Goal: Task Accomplishment & Management: Manage account settings

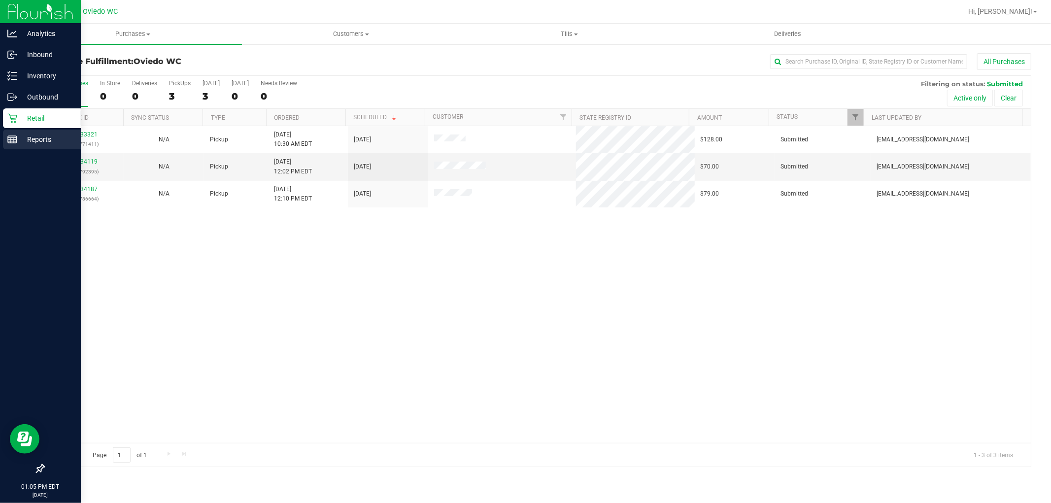
click at [20, 139] on p "Reports" at bounding box center [46, 140] width 59 height 12
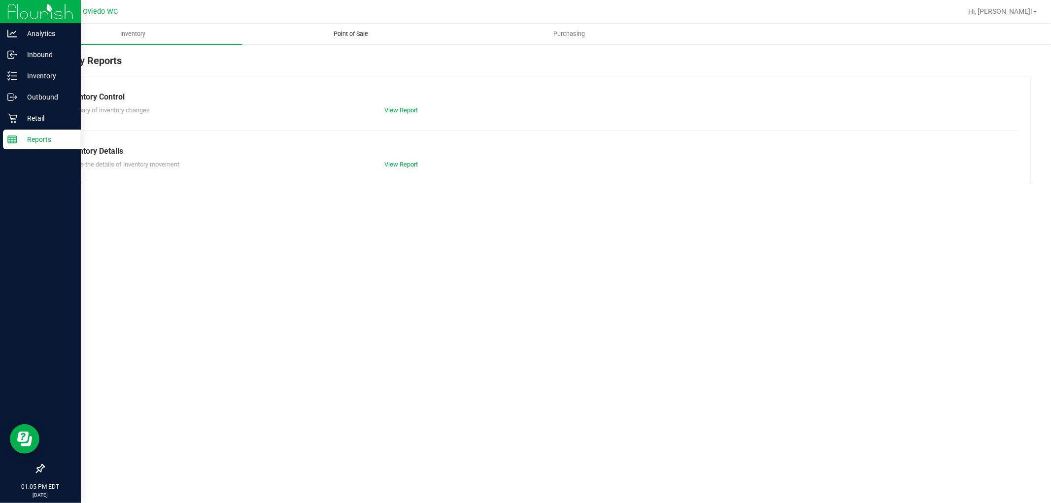
click at [366, 32] on span "Point of Sale" at bounding box center [351, 34] width 61 height 9
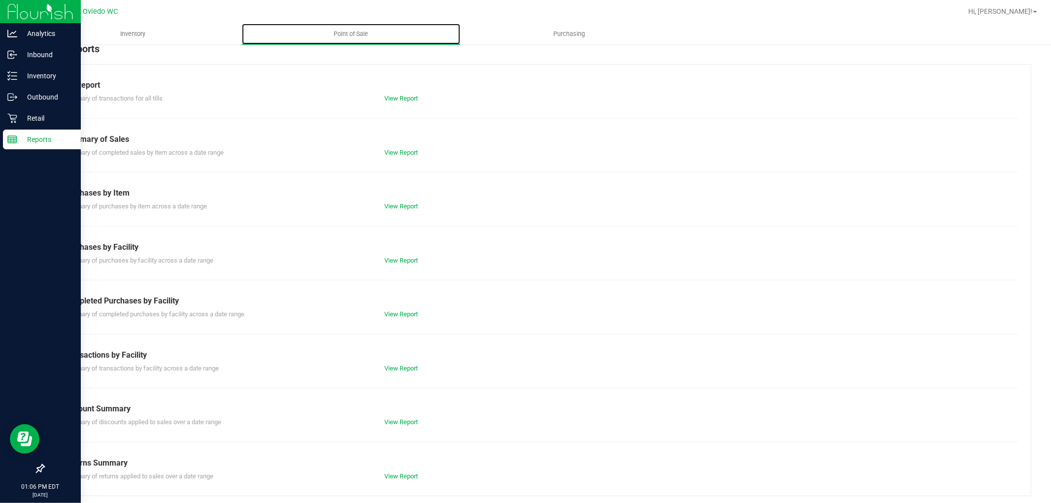
scroll to position [15, 0]
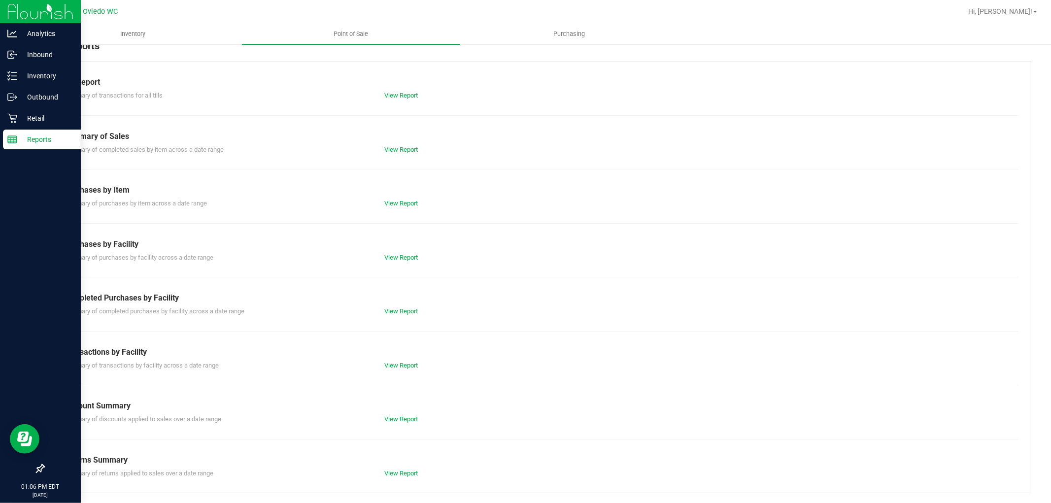
click at [394, 306] on div "Summary of completed purchases by facility across a date range View Report" at bounding box center [537, 310] width 963 height 12
click at [396, 310] on link "View Report" at bounding box center [401, 311] width 34 height 7
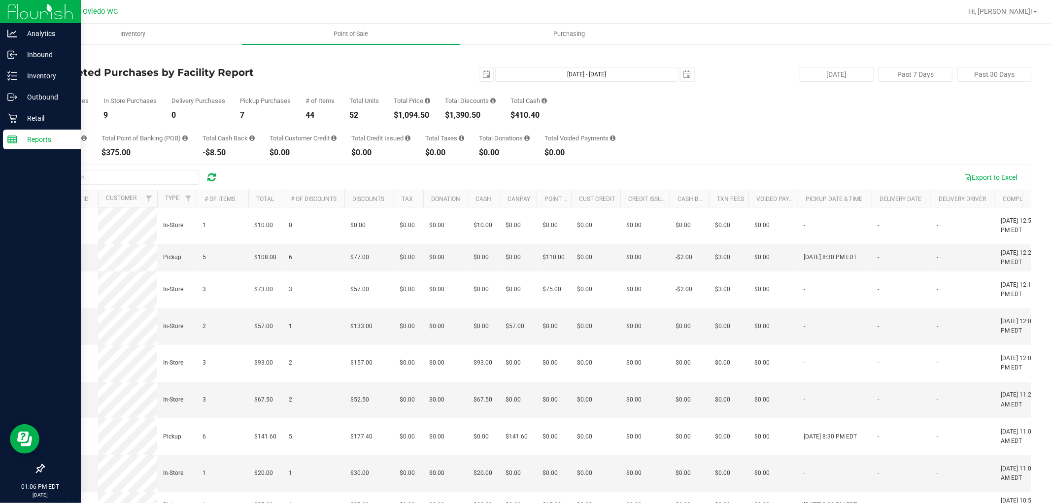
click at [411, 114] on div "$1,094.50" at bounding box center [412, 115] width 36 height 8
copy div "1,094.50"
click at [11, 121] on icon at bounding box center [11, 118] width 9 height 9
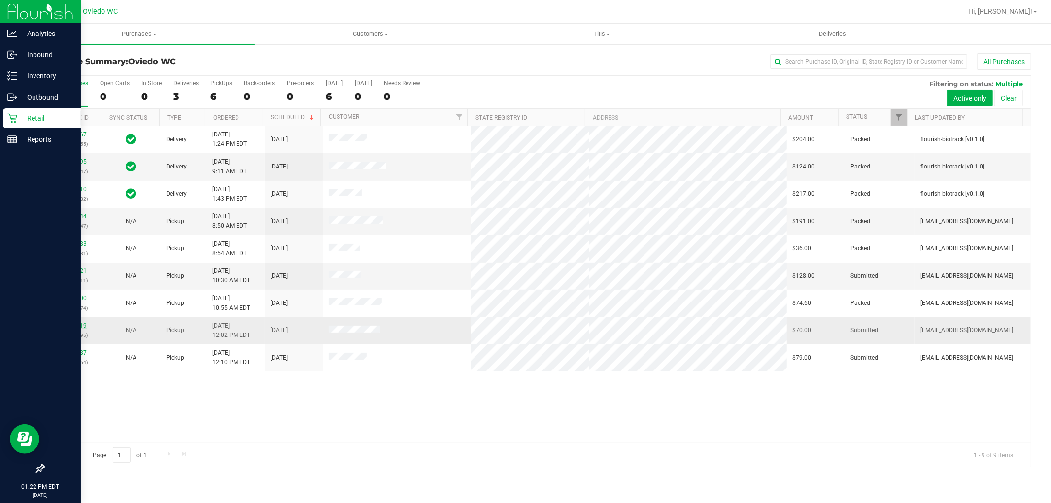
click at [73, 324] on link "11834119" at bounding box center [73, 325] width 28 height 7
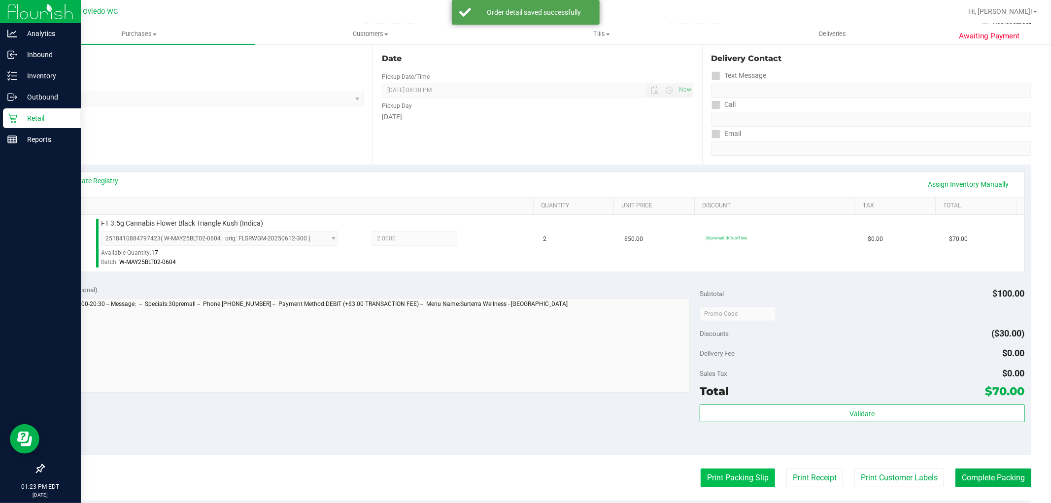
scroll to position [219, 0]
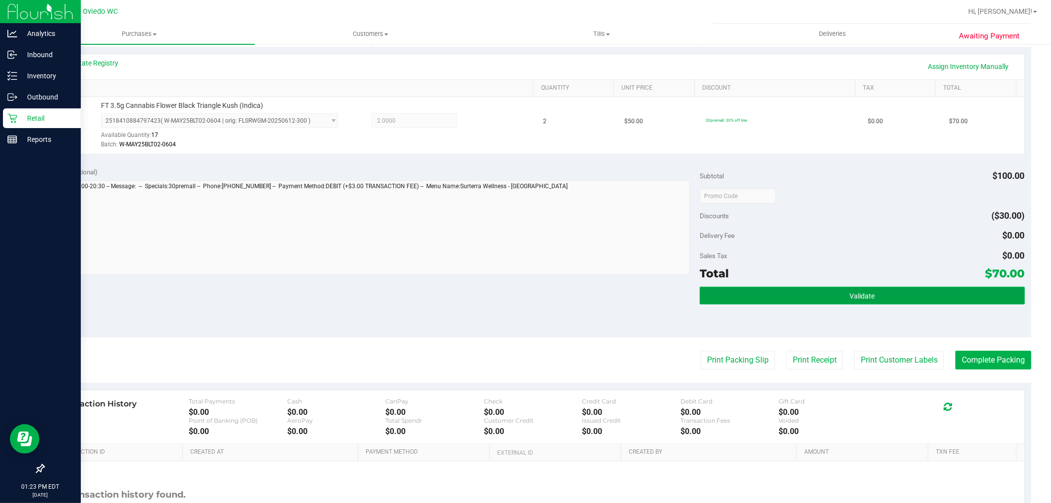
click at [816, 287] on button "Validate" at bounding box center [862, 296] width 325 height 18
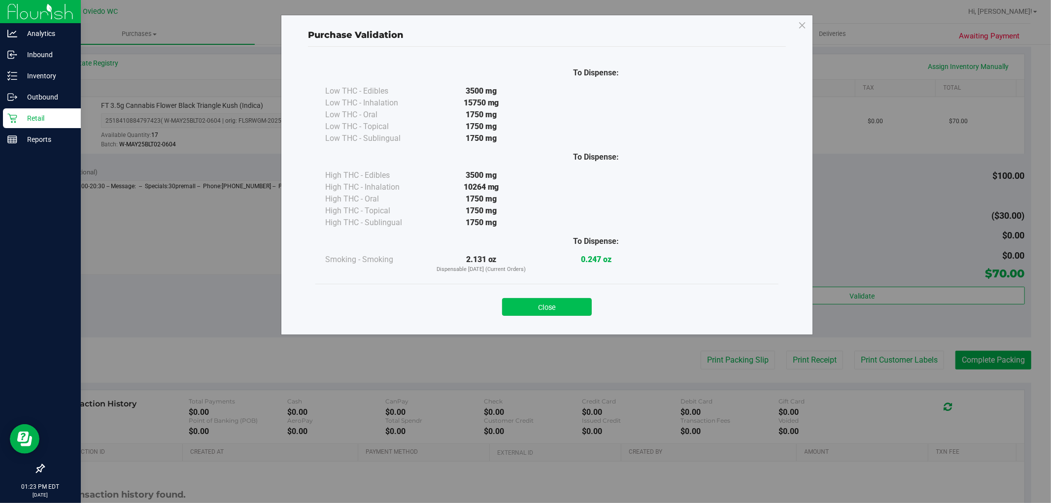
click at [511, 301] on button "Close" at bounding box center [547, 307] width 90 height 18
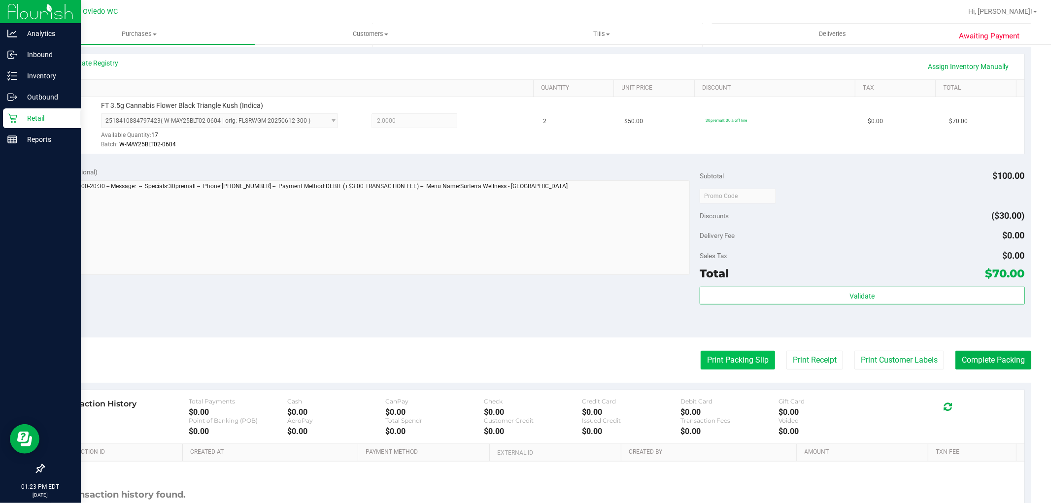
click at [707, 356] on button "Print Packing Slip" at bounding box center [738, 360] width 74 height 19
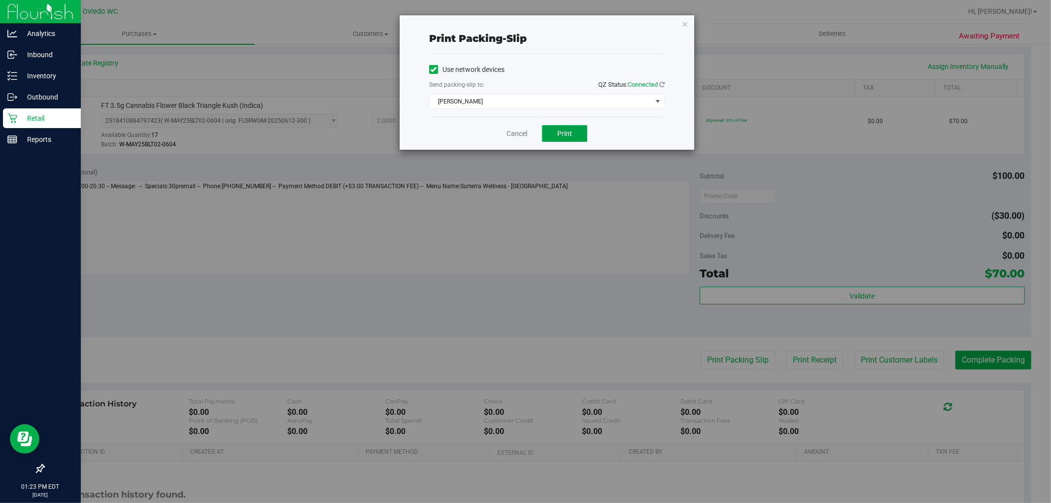
click at [552, 140] on button "Print" at bounding box center [564, 133] width 45 height 17
click at [688, 23] on icon "button" at bounding box center [685, 24] width 7 height 12
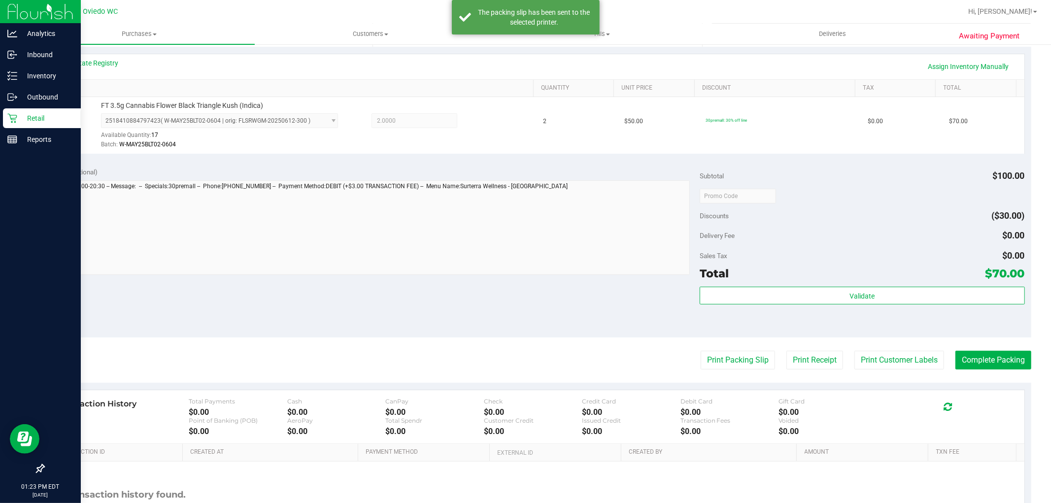
click at [879, 371] on purchase-details "Back Edit Purchase Cancel Purchase View Profile # 11834119 BioTrack ID: - Submi…" at bounding box center [537, 200] width 988 height 733
click at [876, 361] on button "Print Customer Labels" at bounding box center [900, 360] width 90 height 19
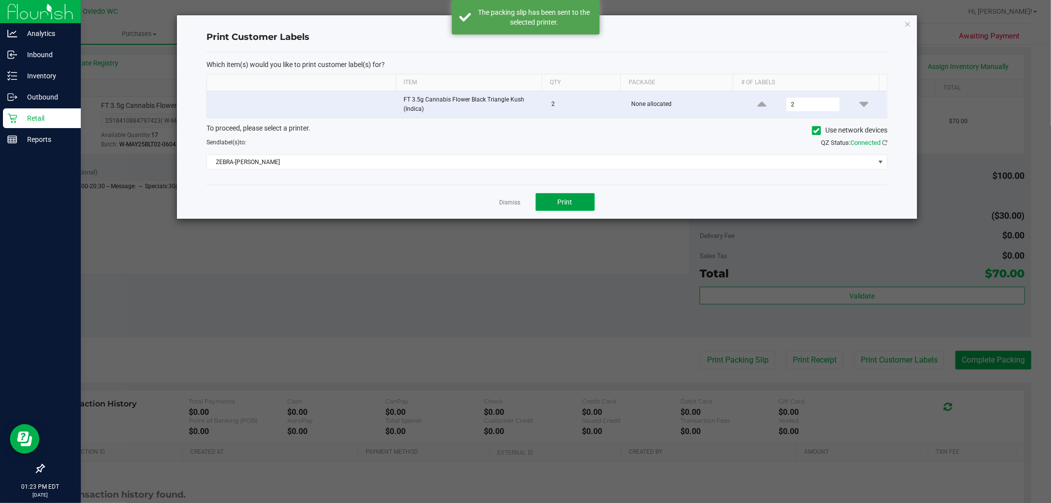
click at [578, 196] on button "Print" at bounding box center [565, 202] width 59 height 18
click at [911, 19] on icon "button" at bounding box center [908, 24] width 7 height 12
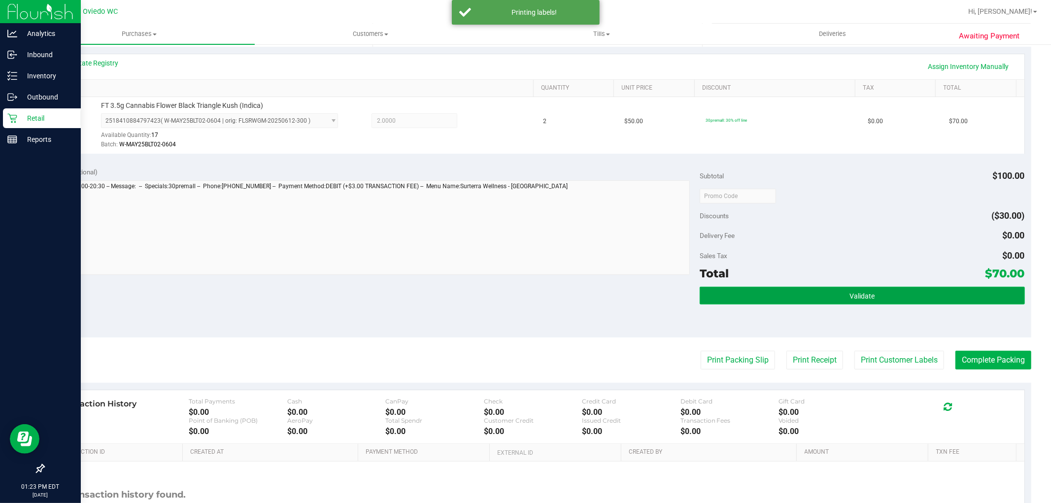
click at [903, 289] on button "Validate" at bounding box center [862, 296] width 325 height 18
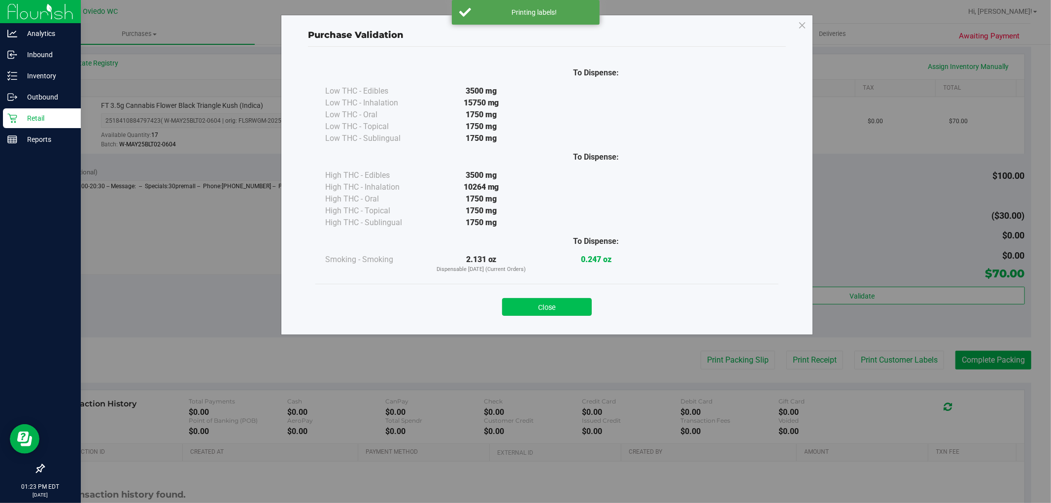
click at [565, 303] on button "Close" at bounding box center [547, 307] width 90 height 18
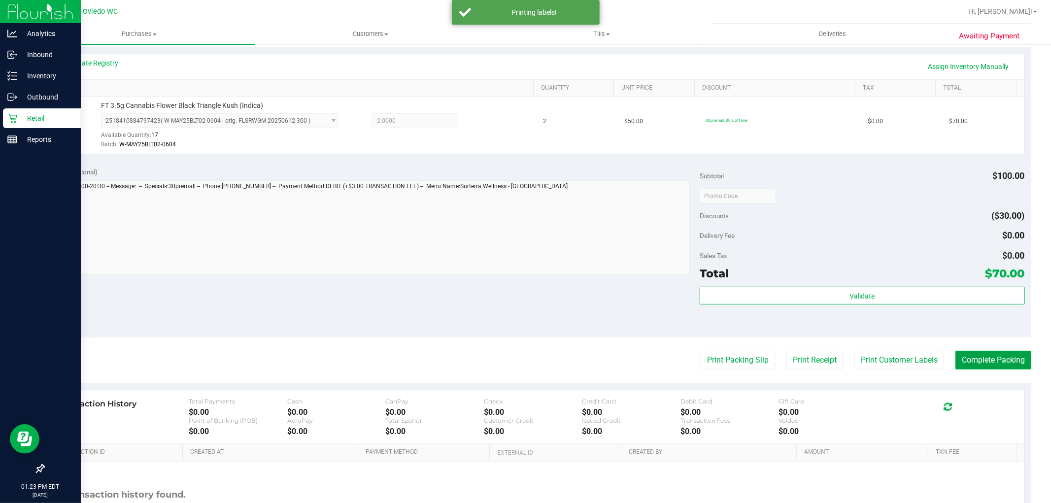
click at [976, 360] on button "Complete Packing" at bounding box center [994, 360] width 76 height 19
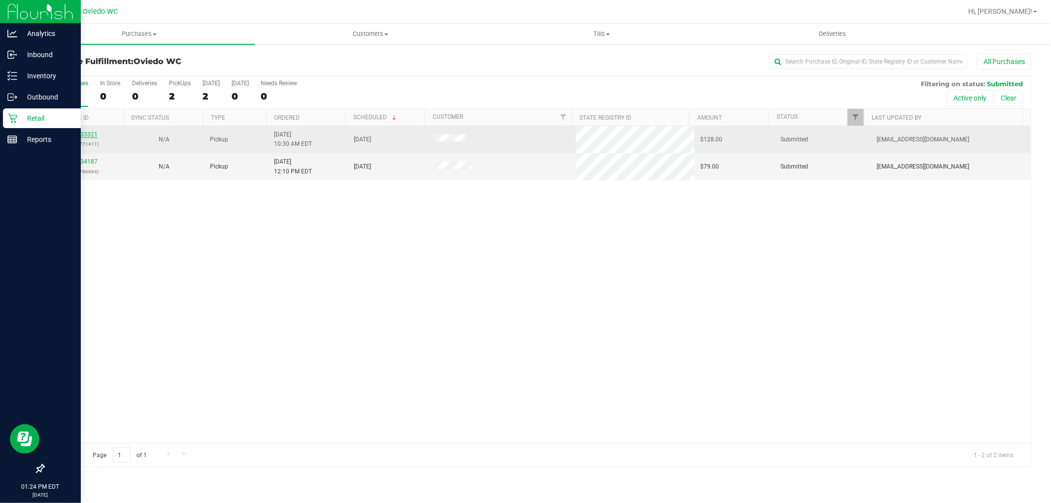
click at [91, 134] on link "11833321" at bounding box center [84, 134] width 28 height 7
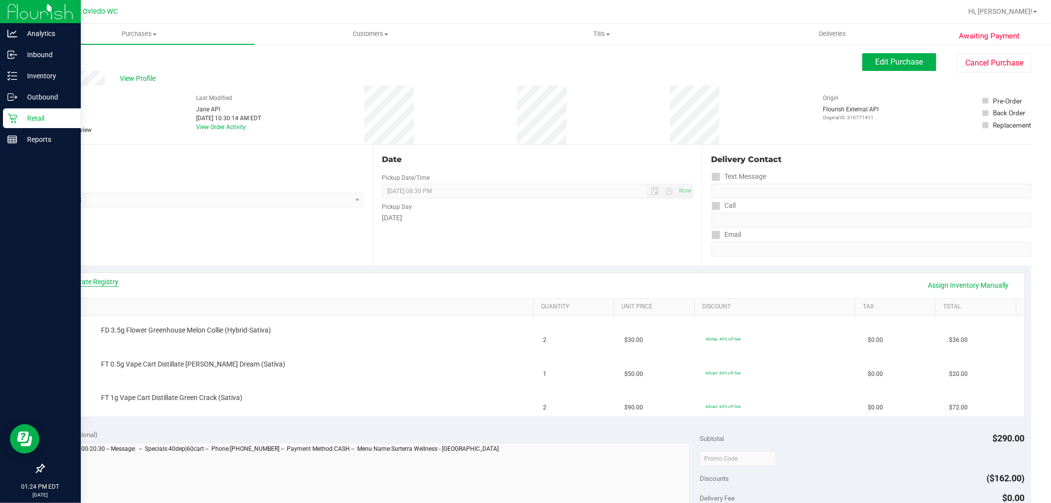
click at [105, 283] on link "View State Registry" at bounding box center [89, 282] width 59 height 10
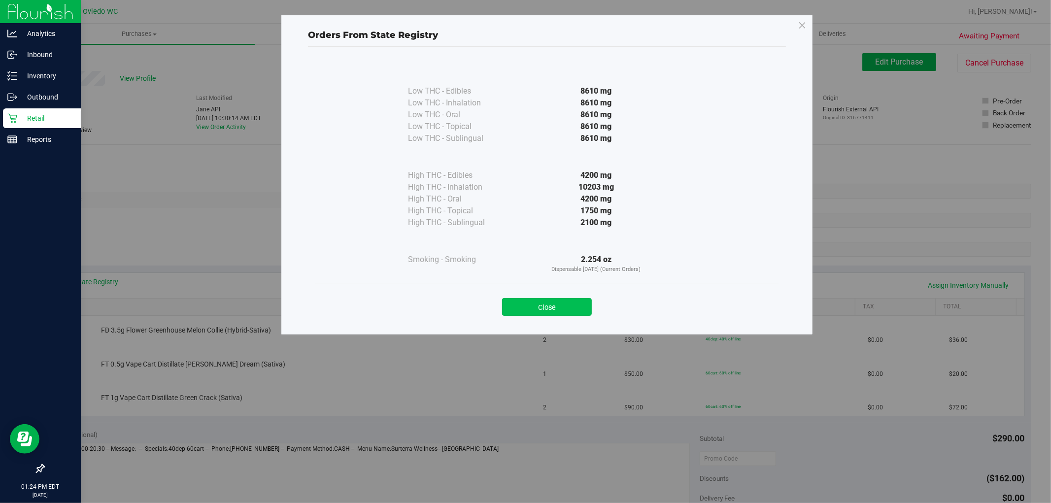
click at [558, 307] on button "Close" at bounding box center [547, 307] width 90 height 18
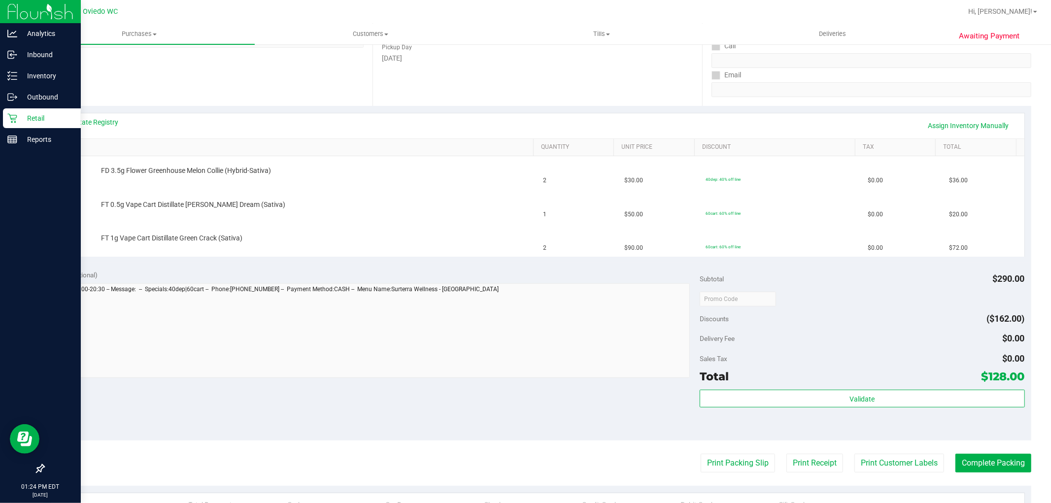
scroll to position [164, 0]
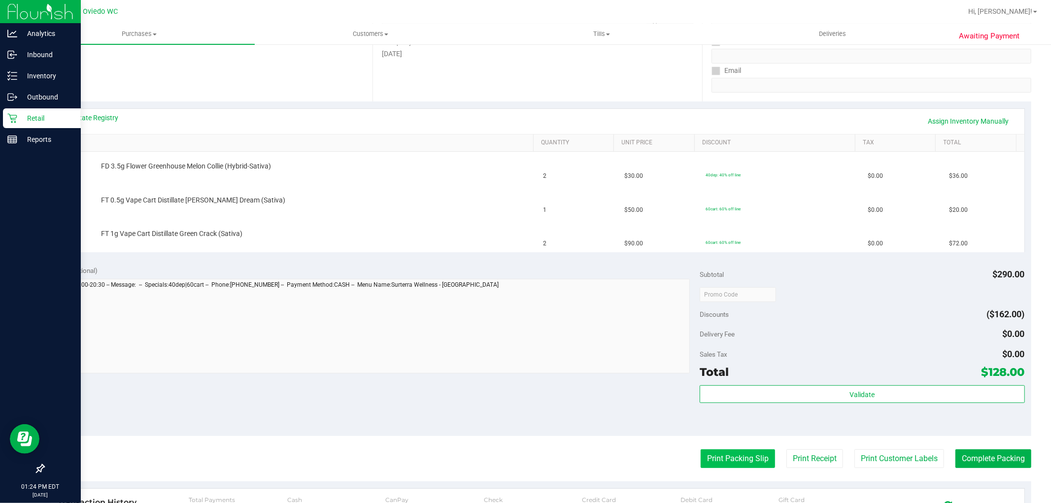
click at [726, 462] on button "Print Packing Slip" at bounding box center [738, 459] width 74 height 19
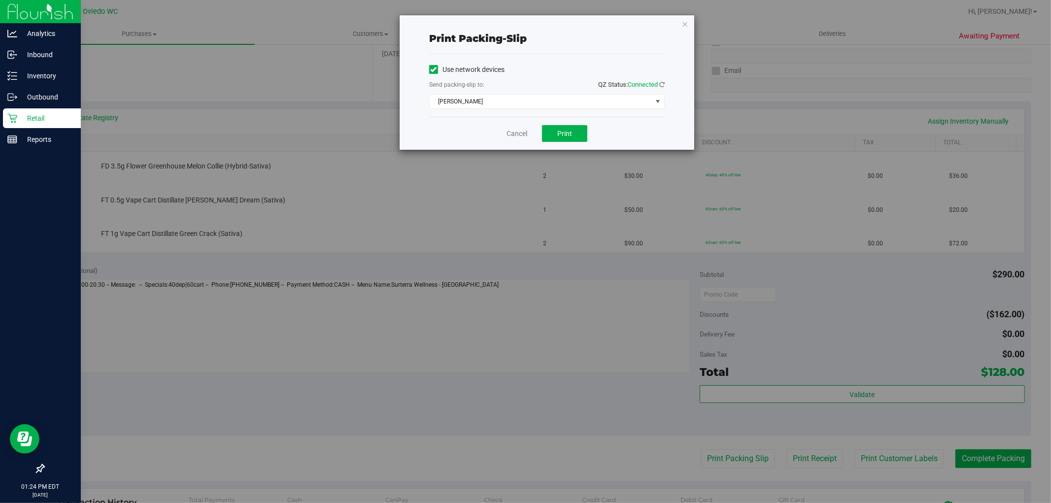
click at [558, 123] on div "Cancel Print" at bounding box center [547, 133] width 236 height 33
click at [577, 135] on button "Print" at bounding box center [564, 133] width 45 height 17
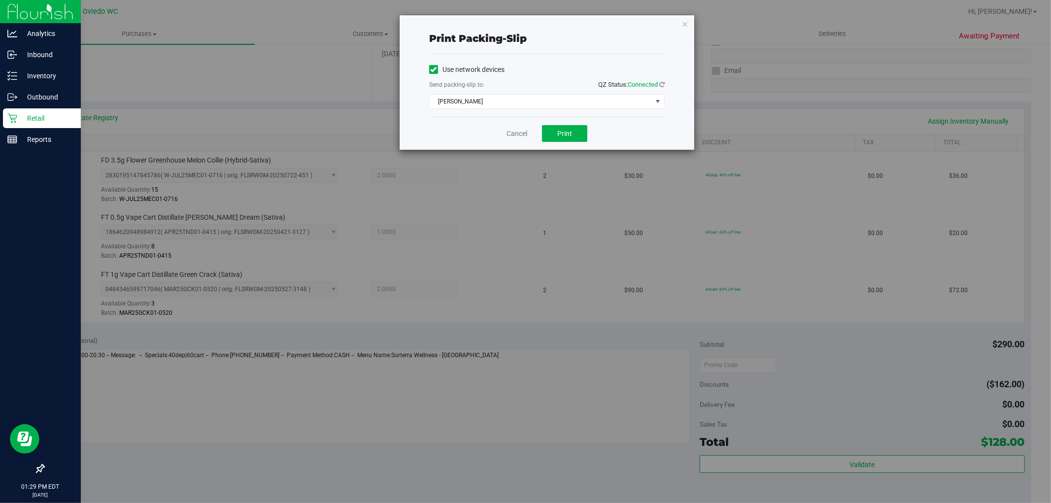
click at [685, 23] on icon "button" at bounding box center [685, 24] width 7 height 12
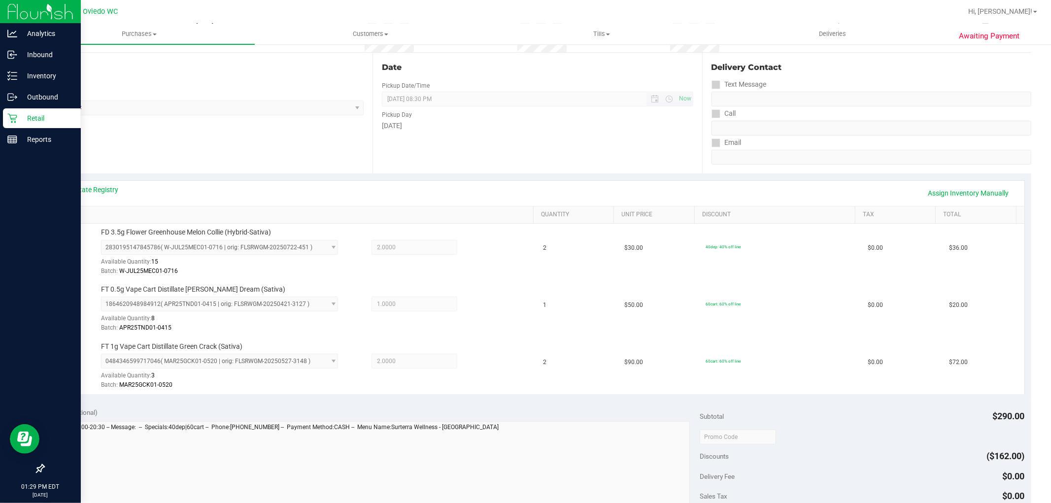
scroll to position [328, 0]
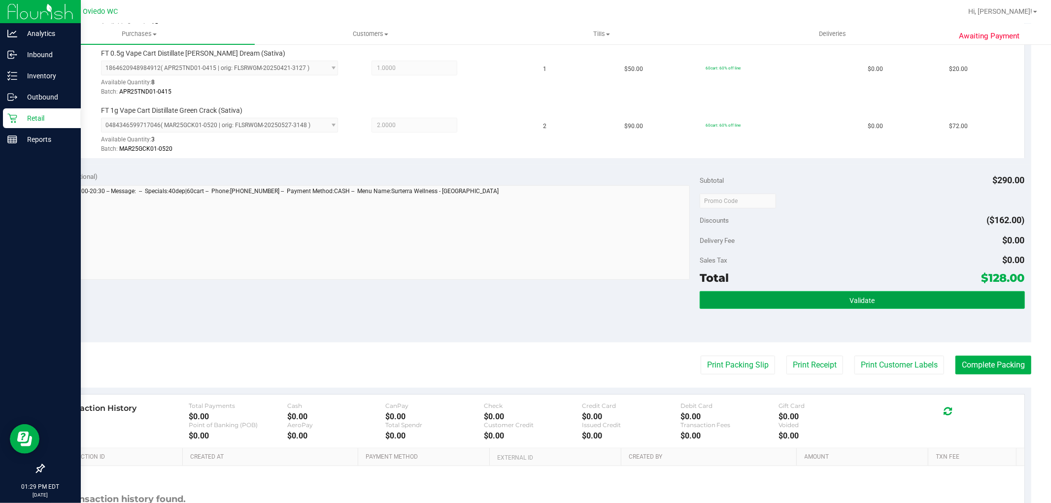
click at [819, 293] on button "Validate" at bounding box center [862, 300] width 325 height 18
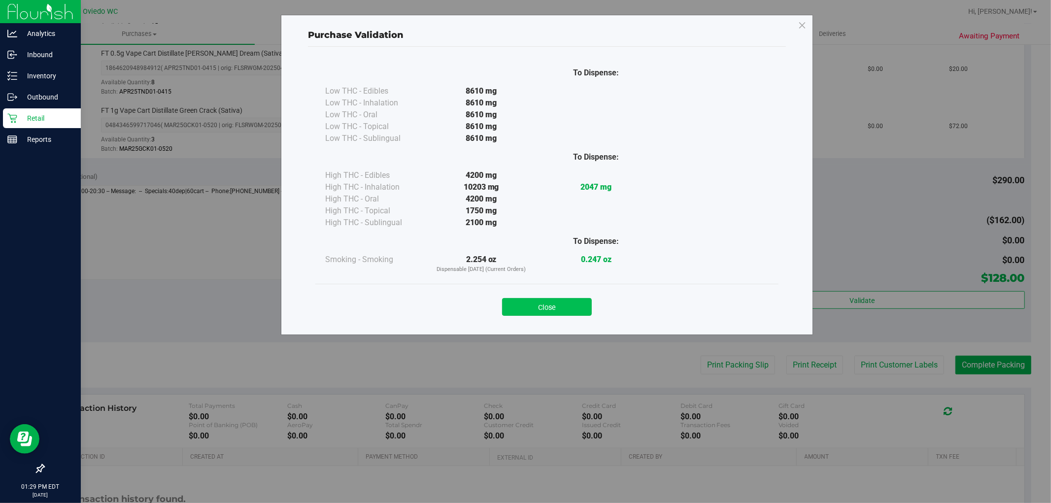
click at [550, 300] on button "Close" at bounding box center [547, 307] width 90 height 18
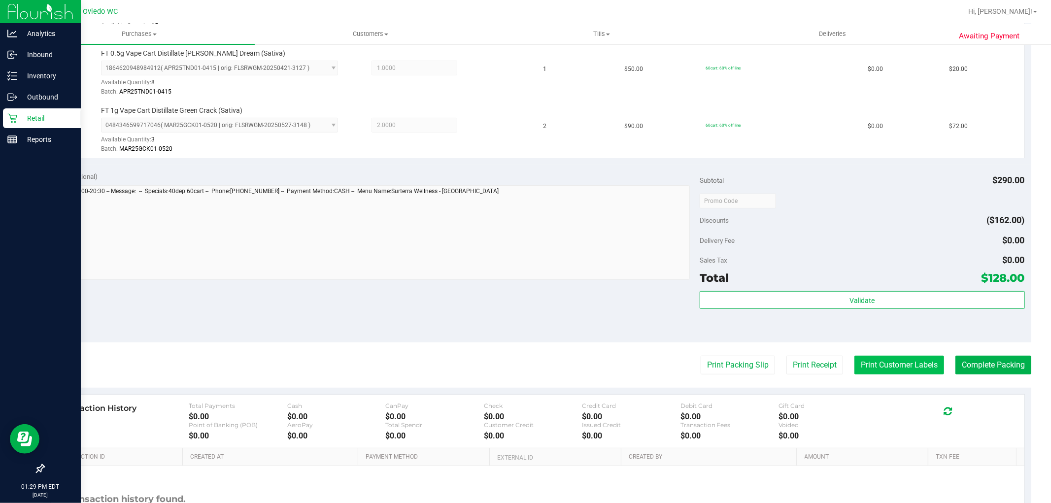
click at [879, 359] on button "Print Customer Labels" at bounding box center [900, 365] width 90 height 19
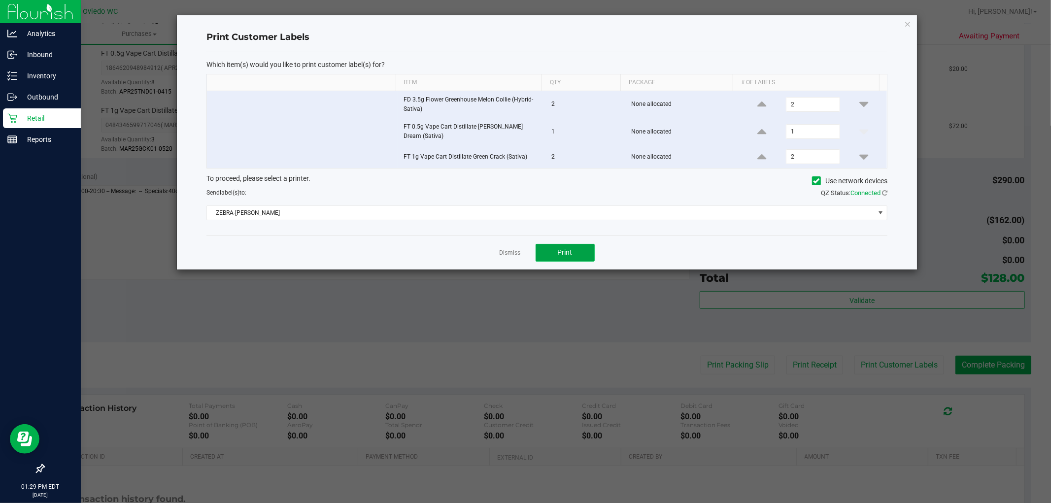
click at [569, 248] on span "Print" at bounding box center [565, 252] width 15 height 8
click at [908, 25] on icon "button" at bounding box center [908, 24] width 7 height 12
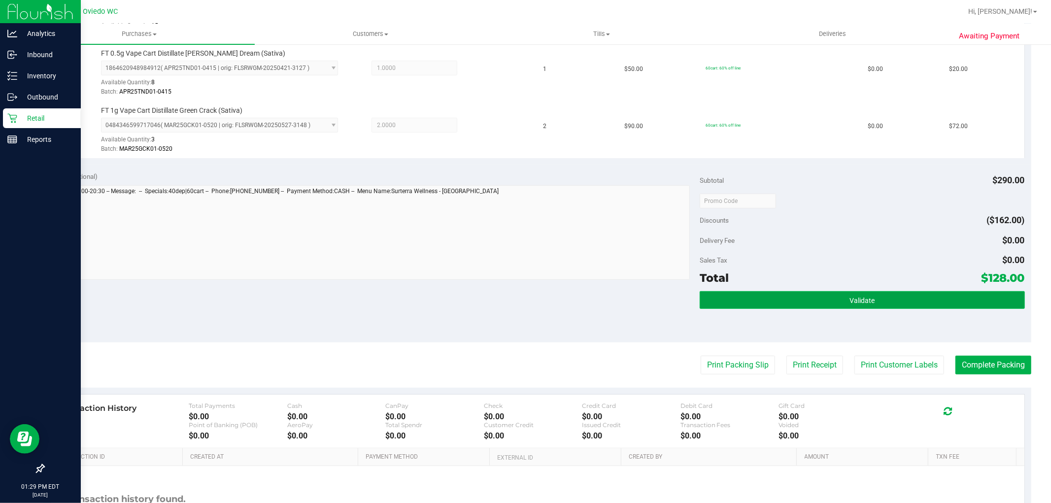
click at [795, 293] on button "Validate" at bounding box center [862, 300] width 325 height 18
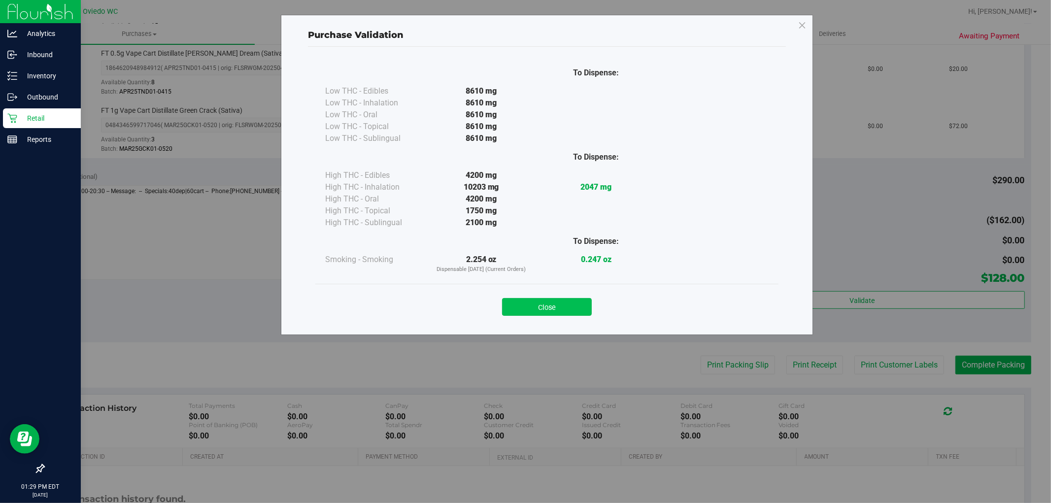
click at [531, 306] on button "Close" at bounding box center [547, 307] width 90 height 18
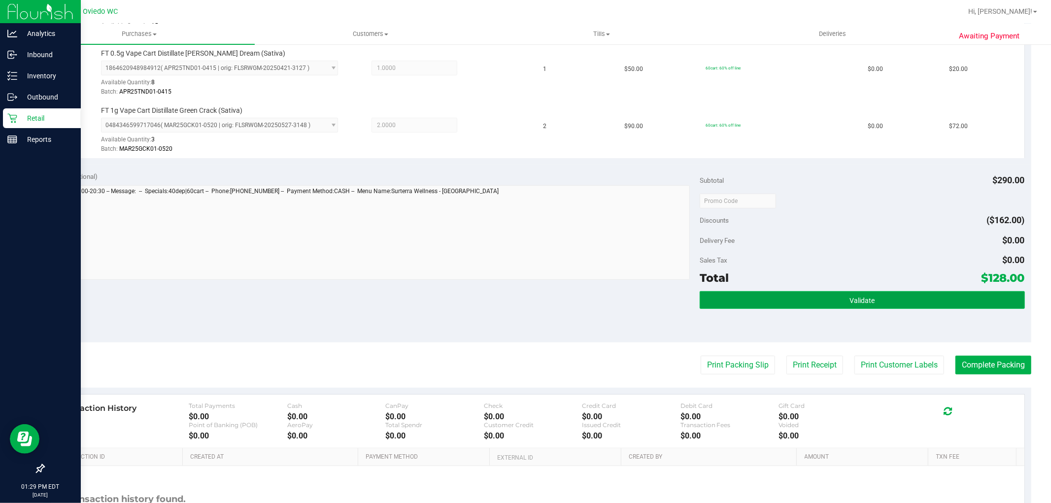
click at [869, 293] on button "Validate" at bounding box center [862, 300] width 325 height 18
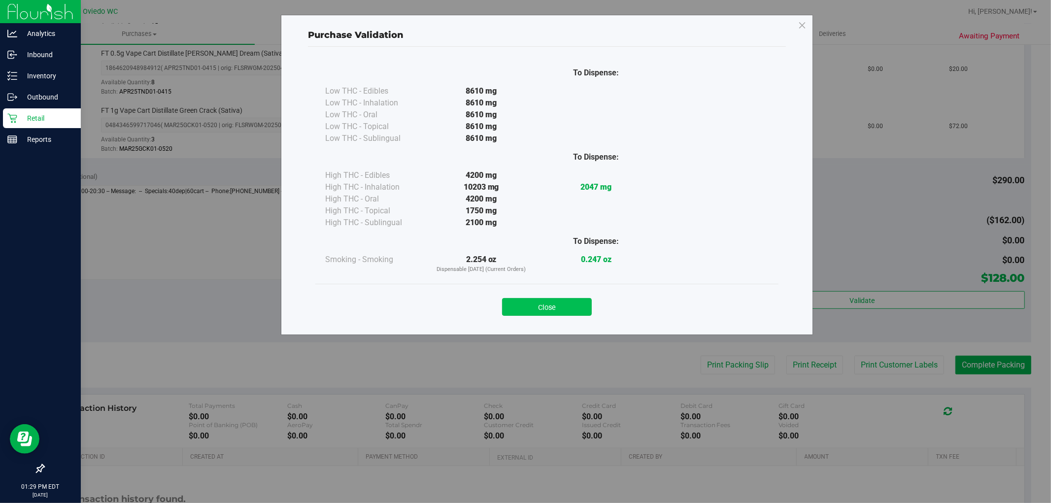
click at [550, 303] on button "Close" at bounding box center [547, 307] width 90 height 18
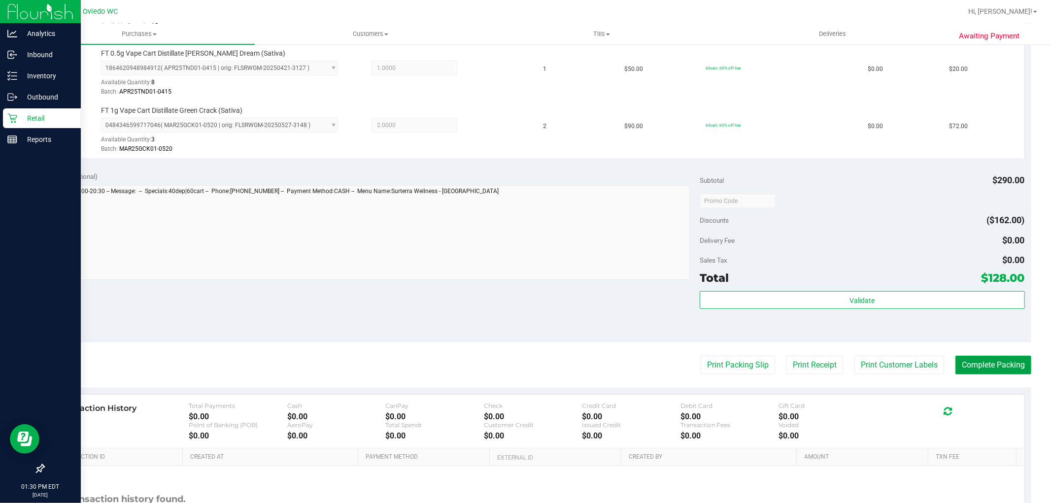
click at [1009, 363] on button "Complete Packing" at bounding box center [994, 365] width 76 height 19
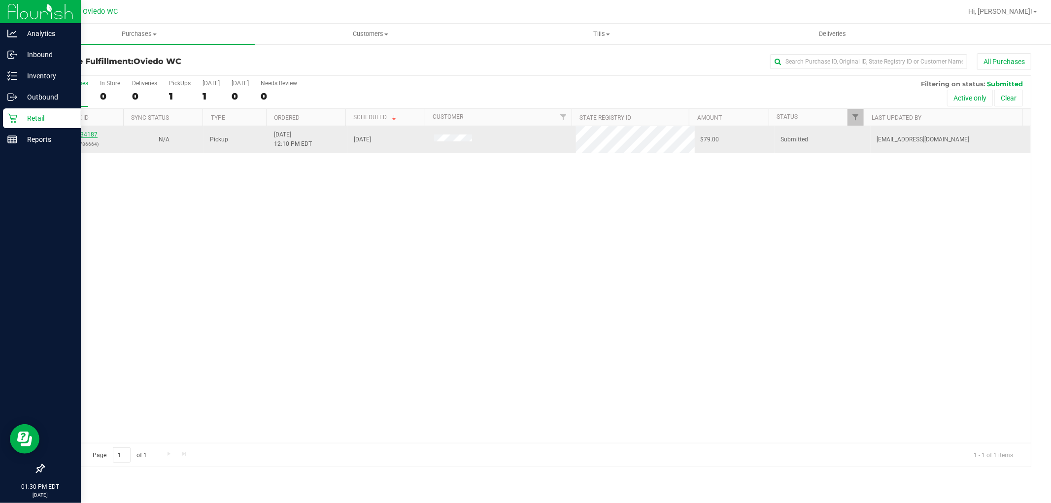
click at [85, 132] on link "11834187" at bounding box center [84, 134] width 28 height 7
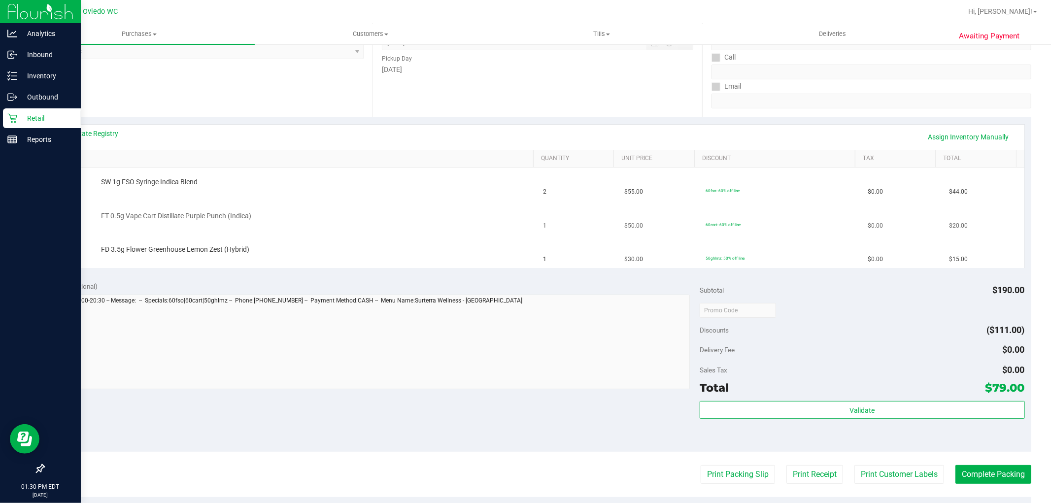
scroll to position [164, 0]
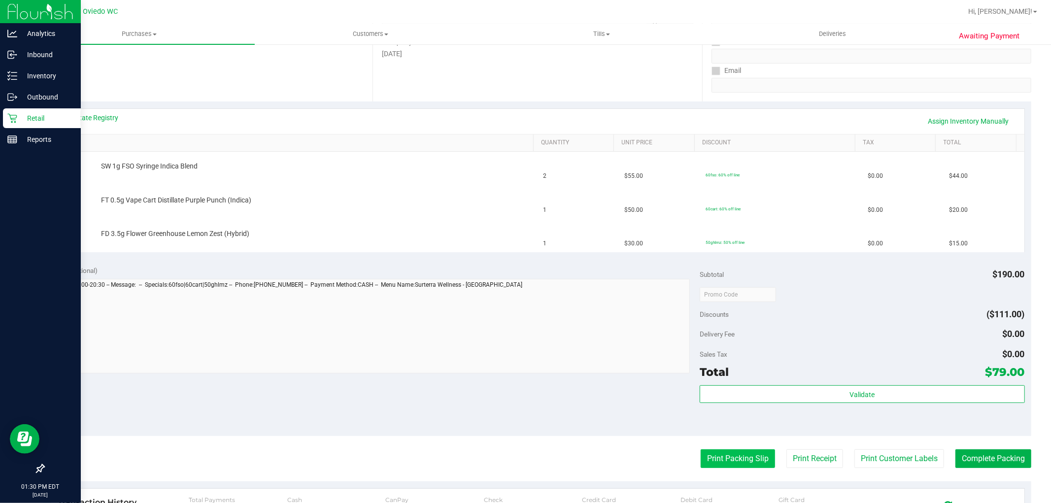
click at [752, 456] on button "Print Packing Slip" at bounding box center [738, 459] width 74 height 19
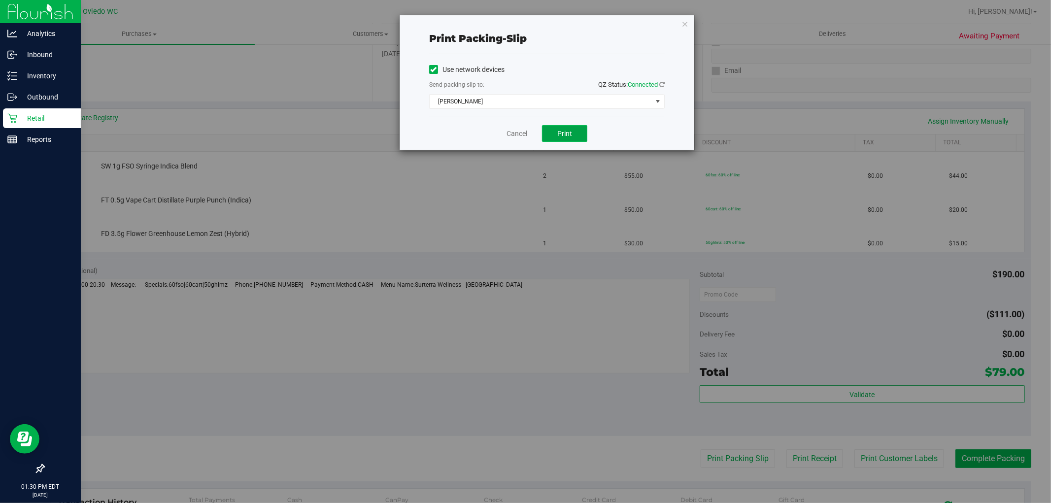
click at [568, 132] on span "Print" at bounding box center [565, 134] width 15 height 8
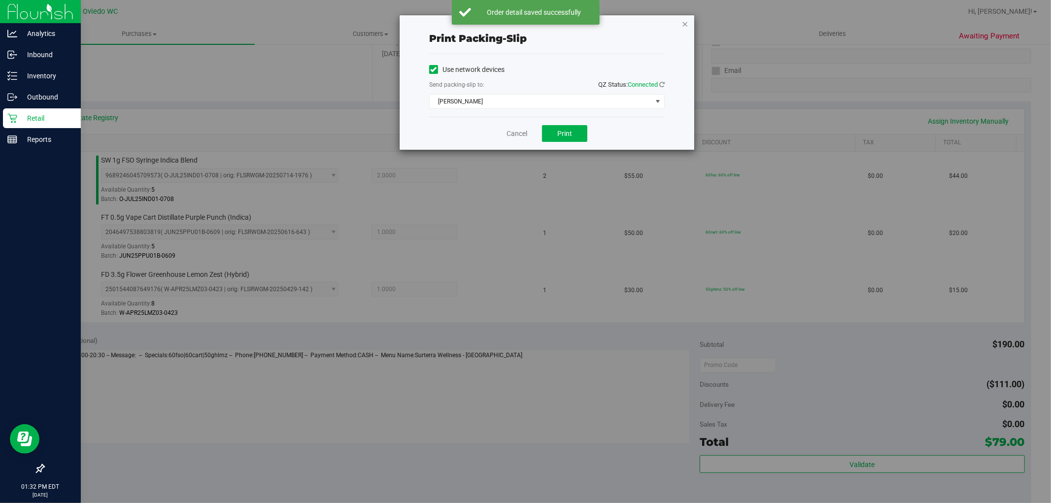
click at [686, 25] on icon "button" at bounding box center [685, 24] width 7 height 12
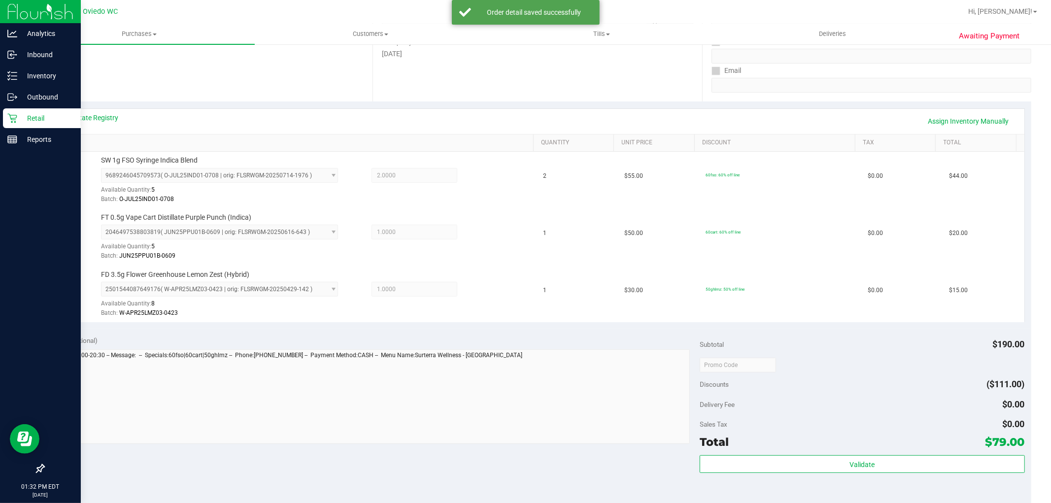
scroll to position [418, 0]
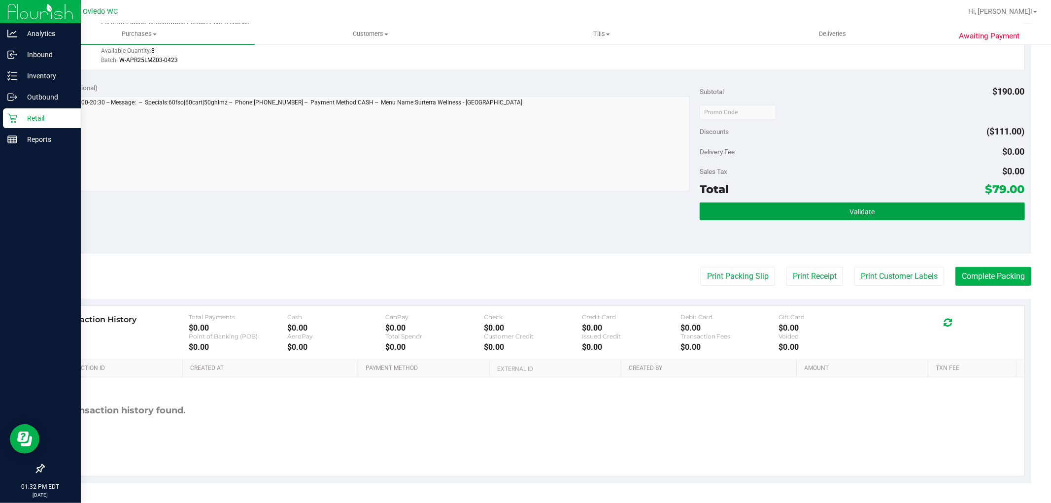
click at [903, 217] on button "Validate" at bounding box center [862, 212] width 325 height 18
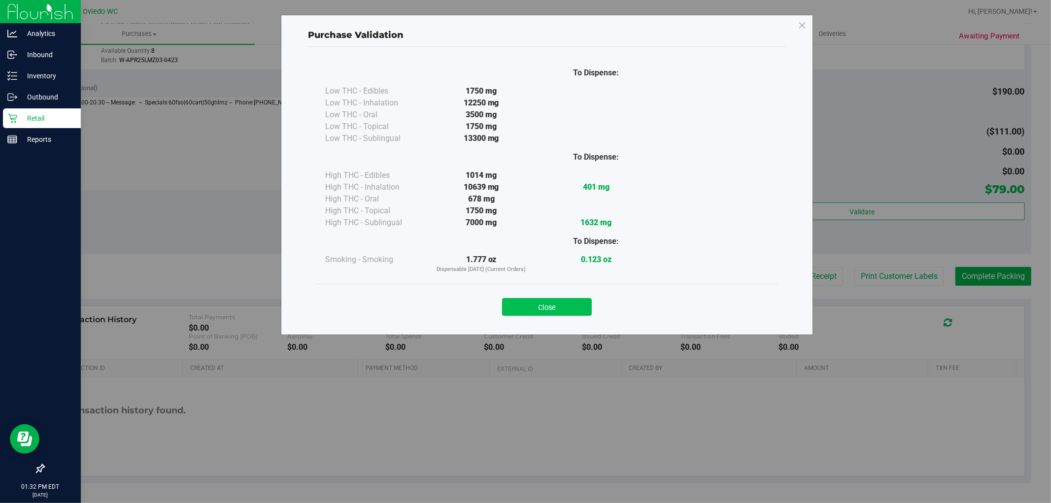
click at [537, 304] on button "Close" at bounding box center [547, 307] width 90 height 18
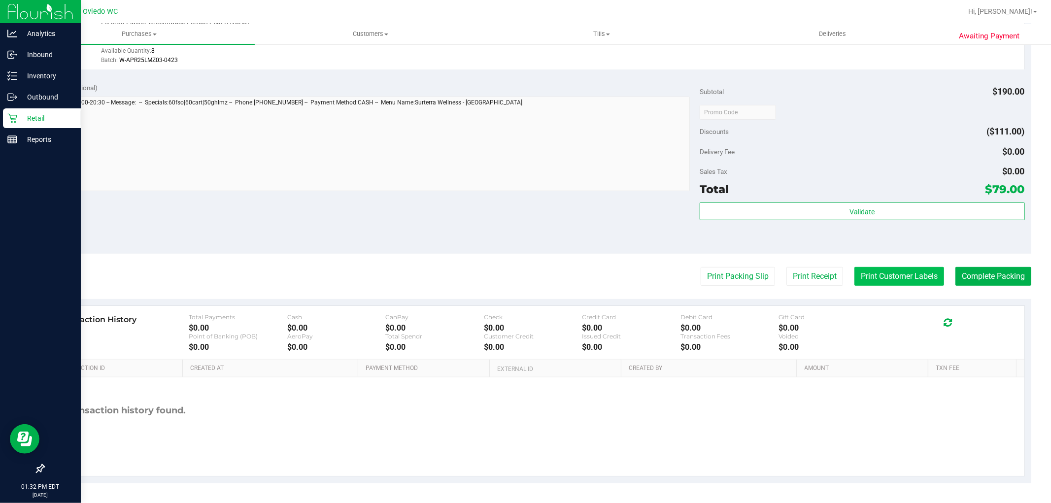
click at [886, 271] on button "Print Customer Labels" at bounding box center [900, 276] width 90 height 19
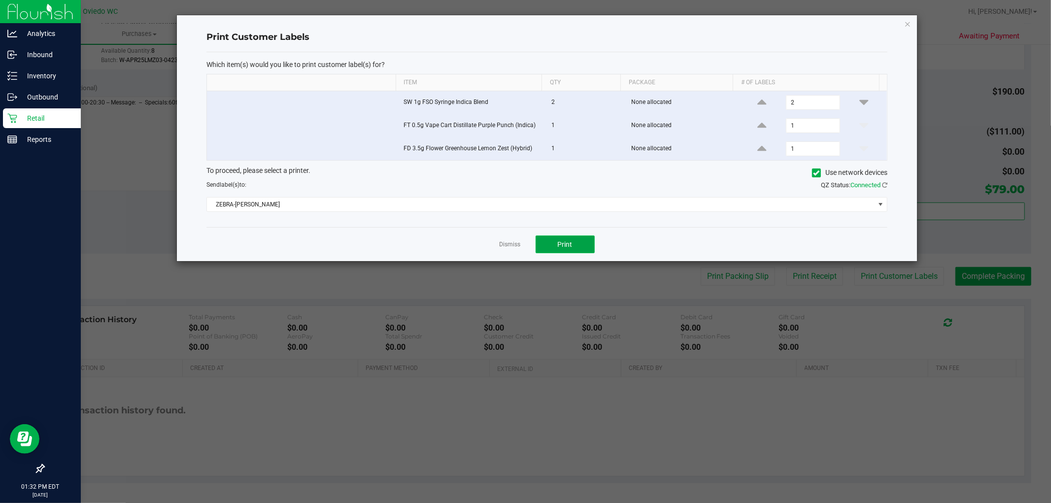
click at [579, 243] on button "Print" at bounding box center [565, 245] width 59 height 18
click at [908, 22] on icon "button" at bounding box center [908, 24] width 7 height 12
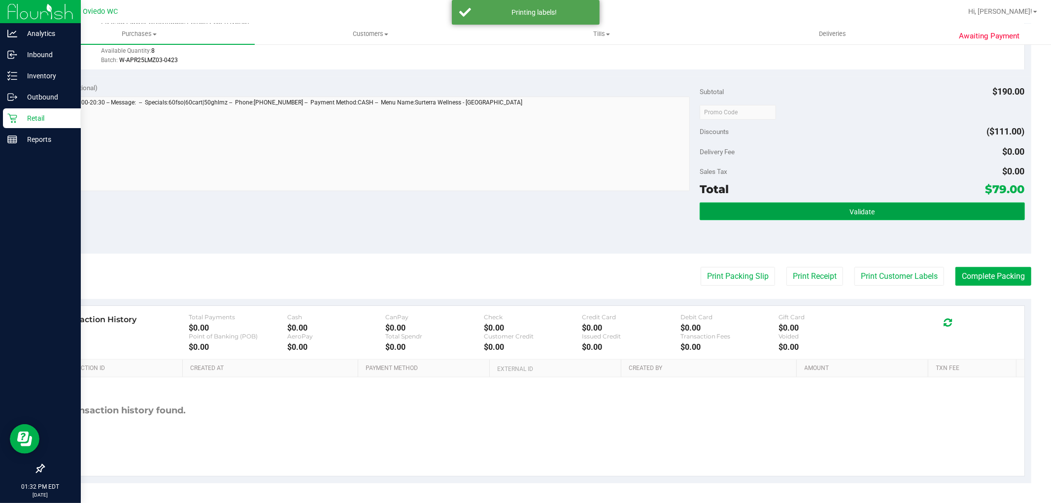
click at [948, 204] on button "Validate" at bounding box center [862, 212] width 325 height 18
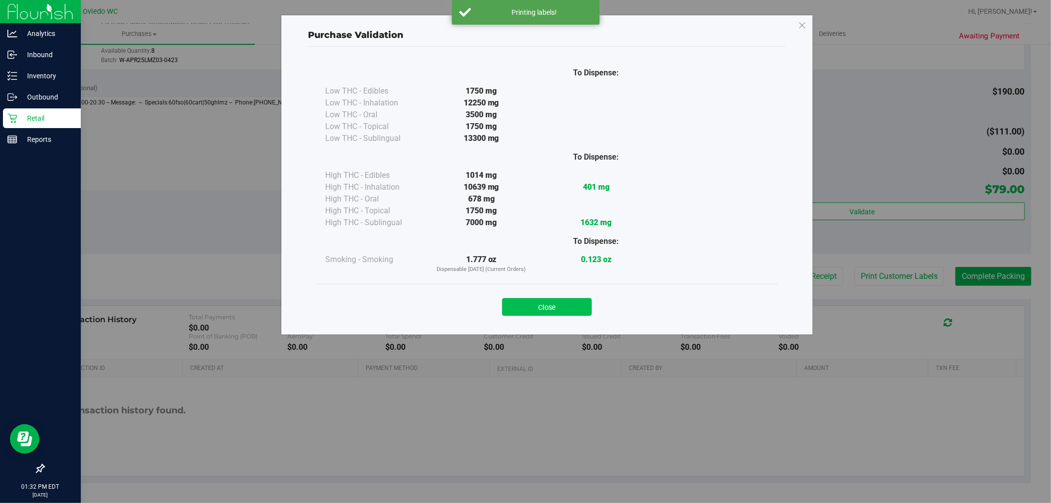
click at [575, 302] on button "Close" at bounding box center [547, 307] width 90 height 18
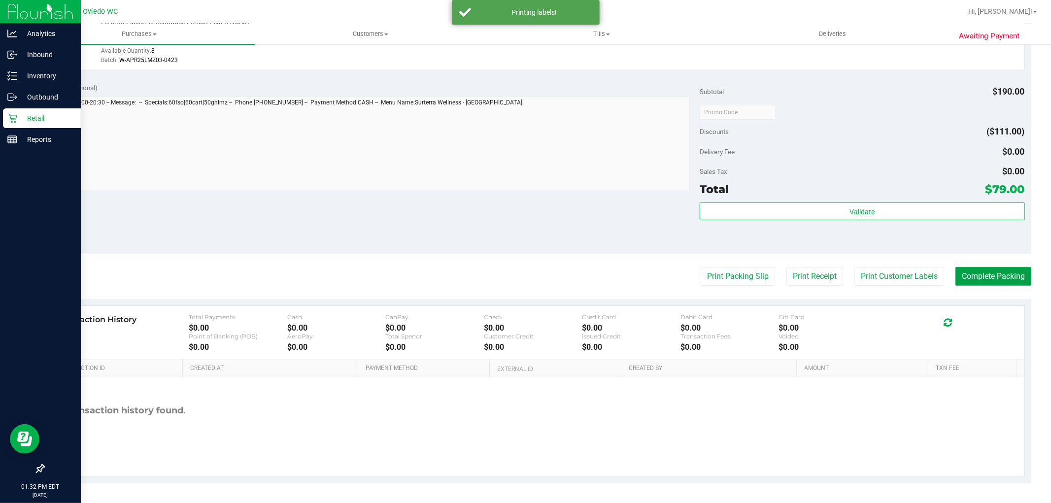
click at [990, 275] on button "Complete Packing" at bounding box center [994, 276] width 76 height 19
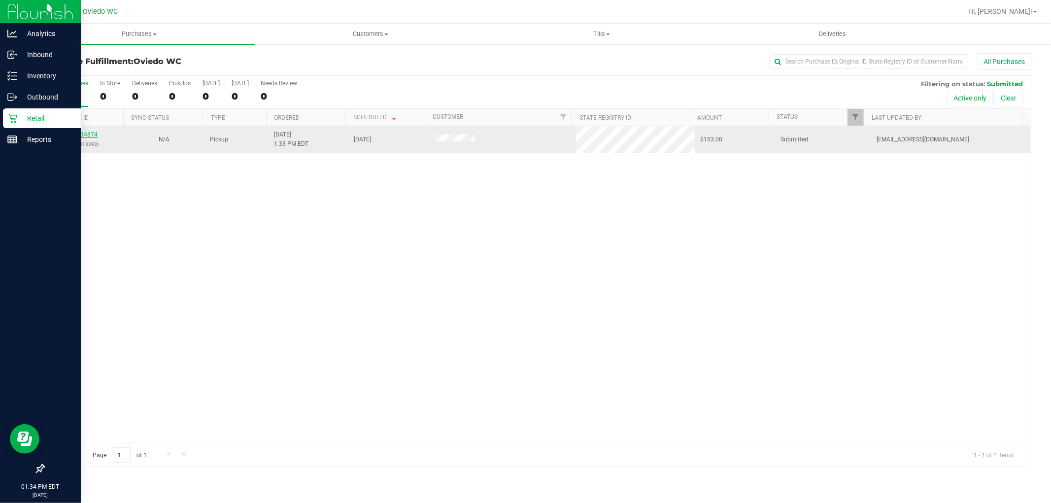
click at [84, 133] on link "11834874" at bounding box center [84, 134] width 28 height 7
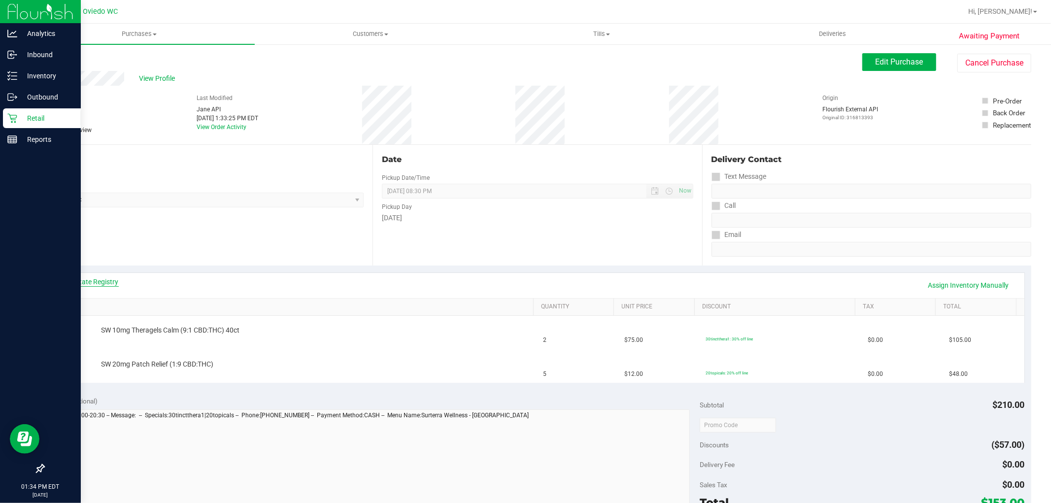
click at [104, 281] on link "View State Registry" at bounding box center [89, 282] width 59 height 10
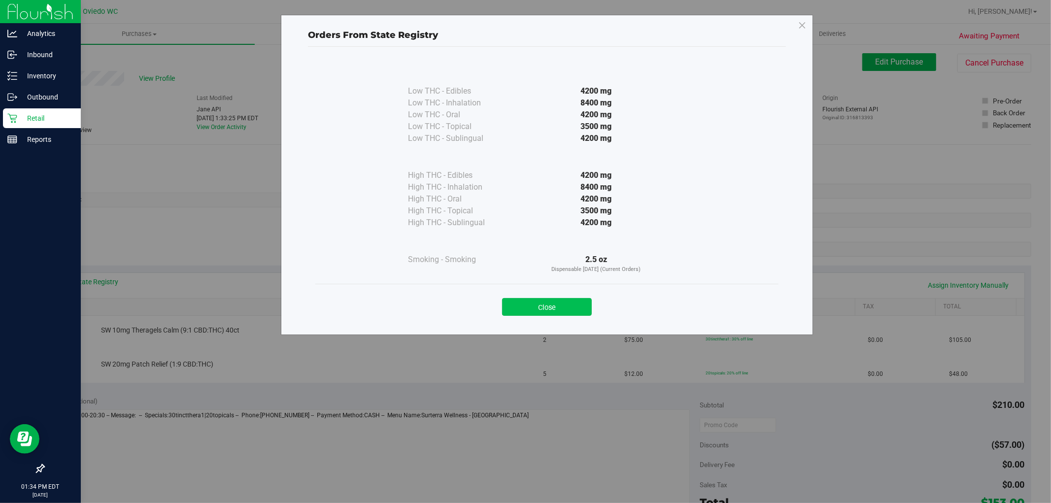
click at [578, 301] on button "Close" at bounding box center [547, 307] width 90 height 18
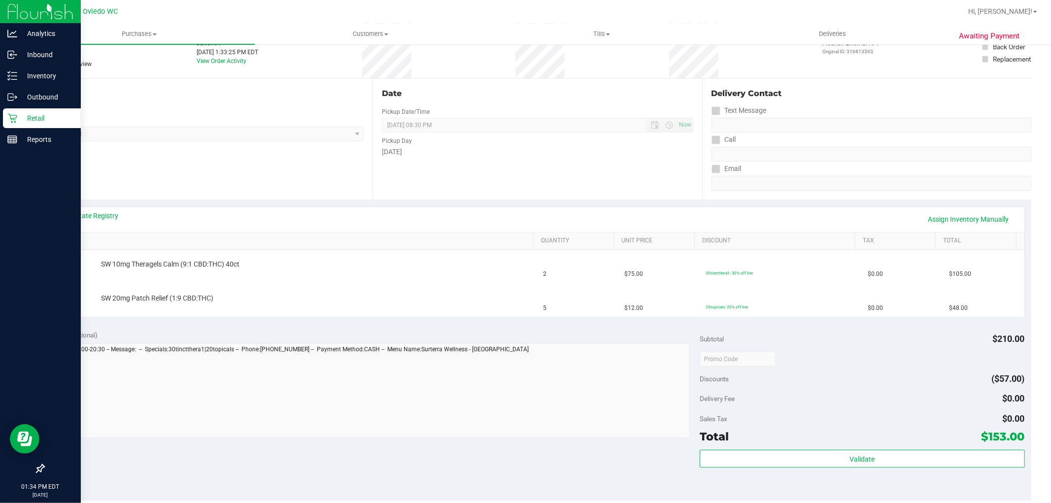
scroll to position [109, 0]
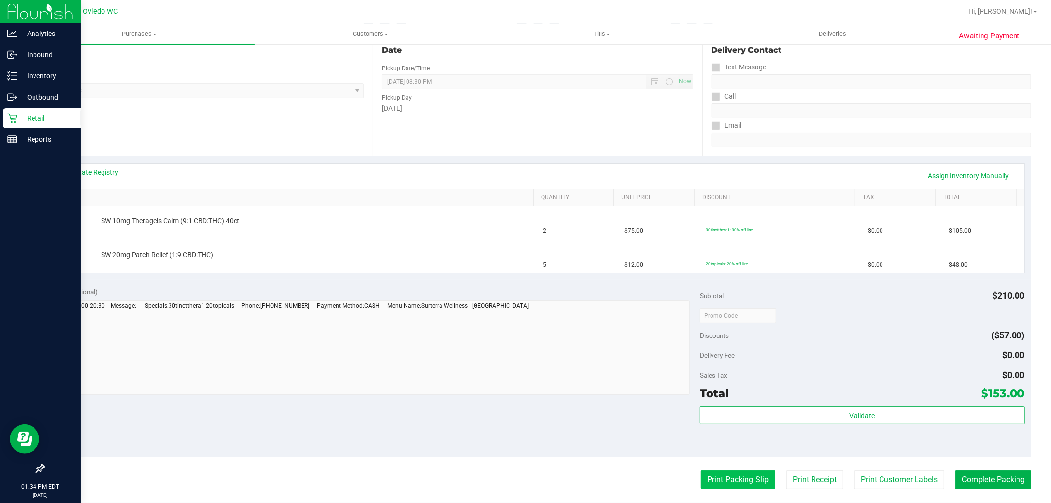
click at [730, 477] on button "Print Packing Slip" at bounding box center [738, 480] width 74 height 19
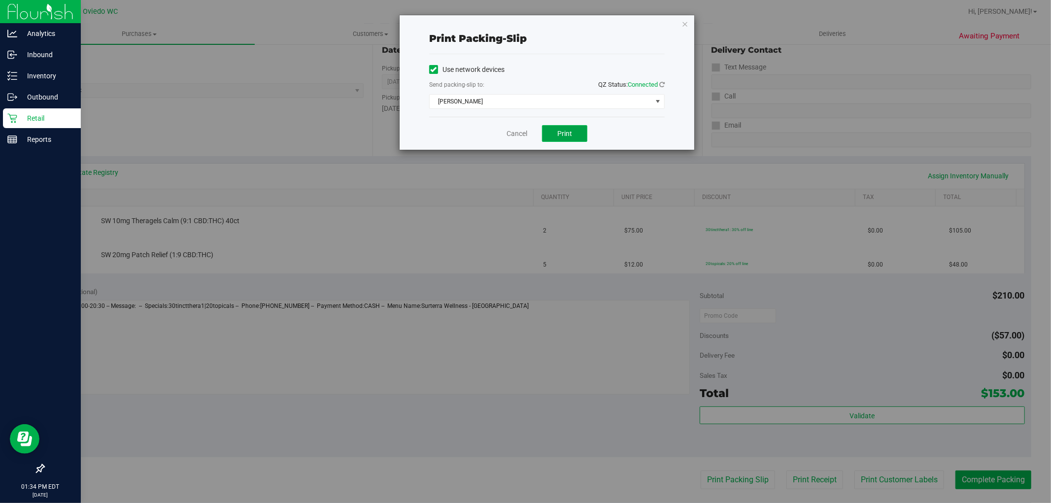
click at [574, 134] on button "Print" at bounding box center [564, 133] width 45 height 17
click at [686, 20] on icon "button" at bounding box center [685, 24] width 7 height 12
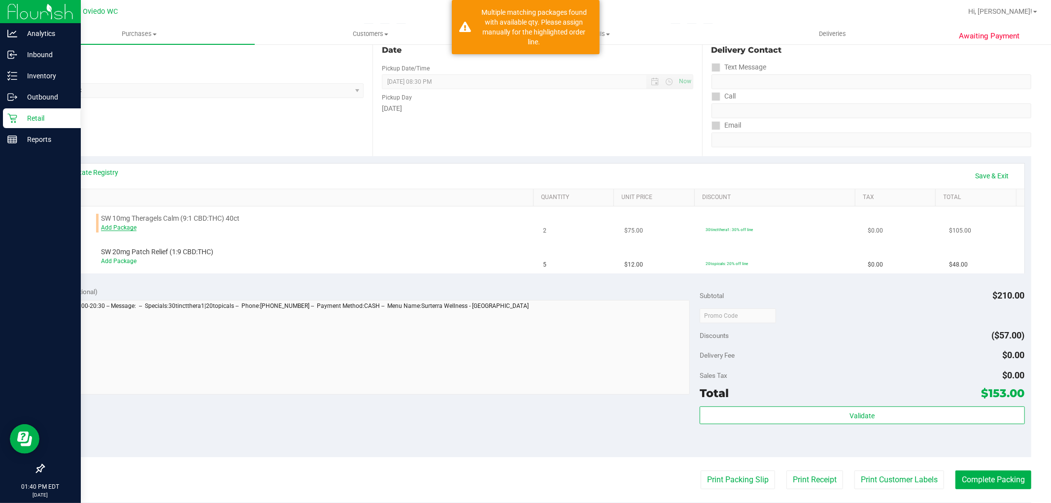
click at [125, 227] on link "Add Package" at bounding box center [118, 227] width 35 height 7
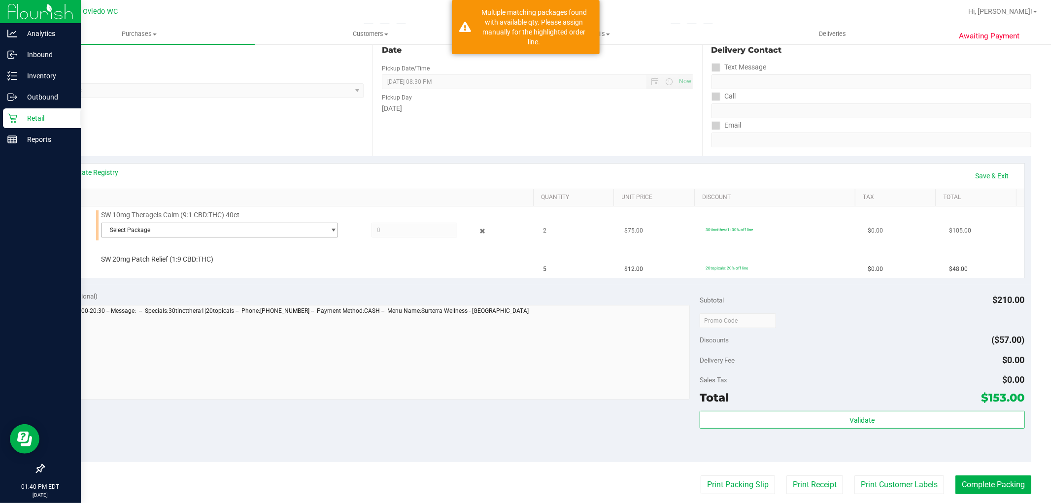
click at [174, 233] on span "Select Package" at bounding box center [214, 230] width 224 height 14
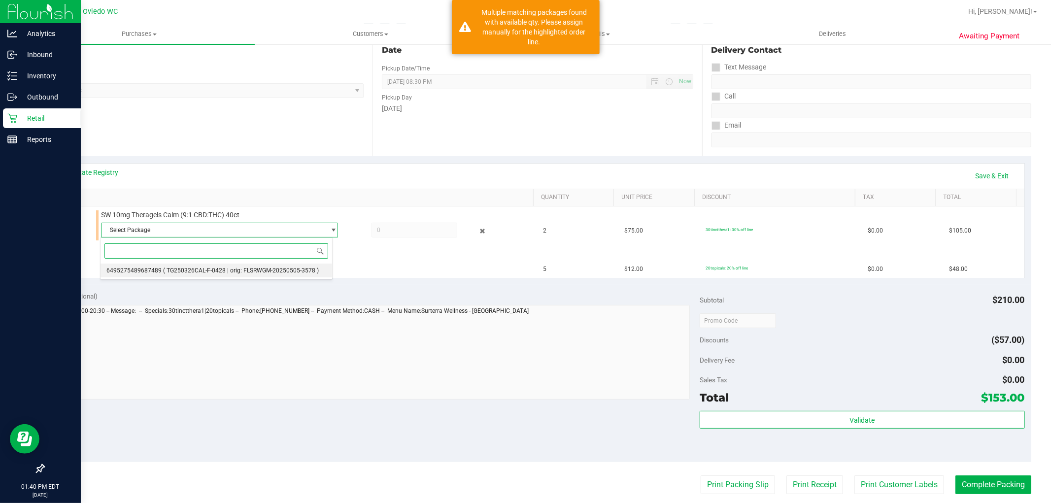
click at [175, 269] on span "( TG250326CAL-F-0428 | orig: FLSRWGM-20250505-3578 )" at bounding box center [241, 270] width 156 height 7
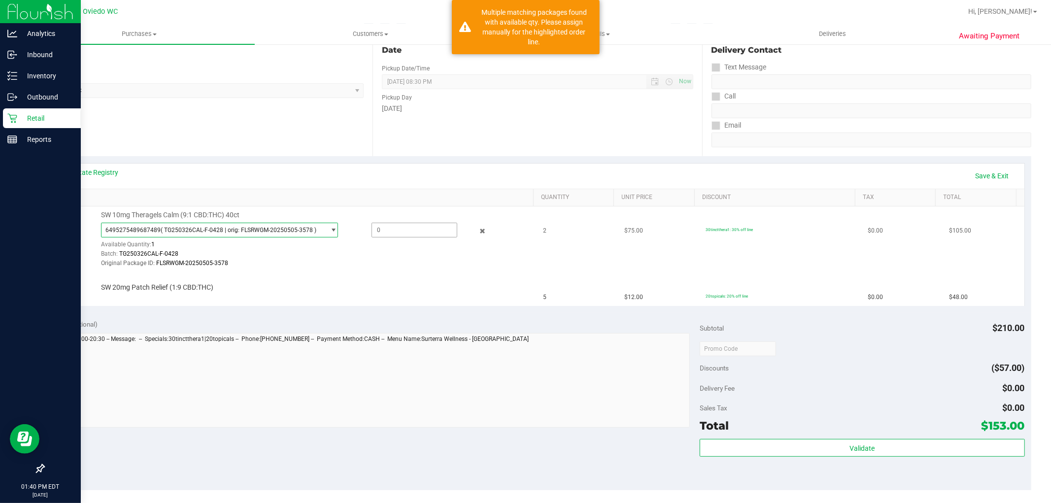
click at [406, 225] on span at bounding box center [415, 230] width 86 height 15
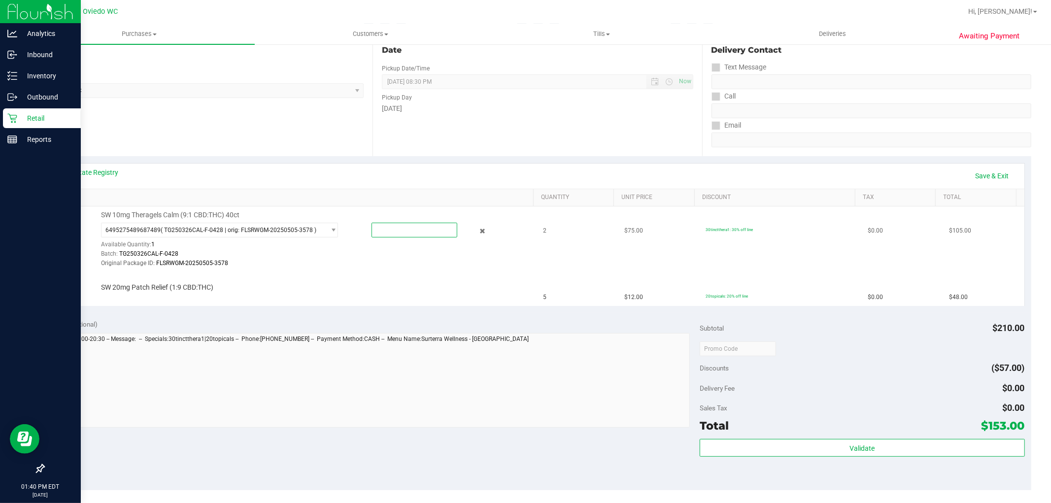
type input "1"
type input "1.0000"
click at [386, 279] on td "SW 20mg Patch Relief (1:9 CBD:THC)" at bounding box center [294, 289] width 487 height 33
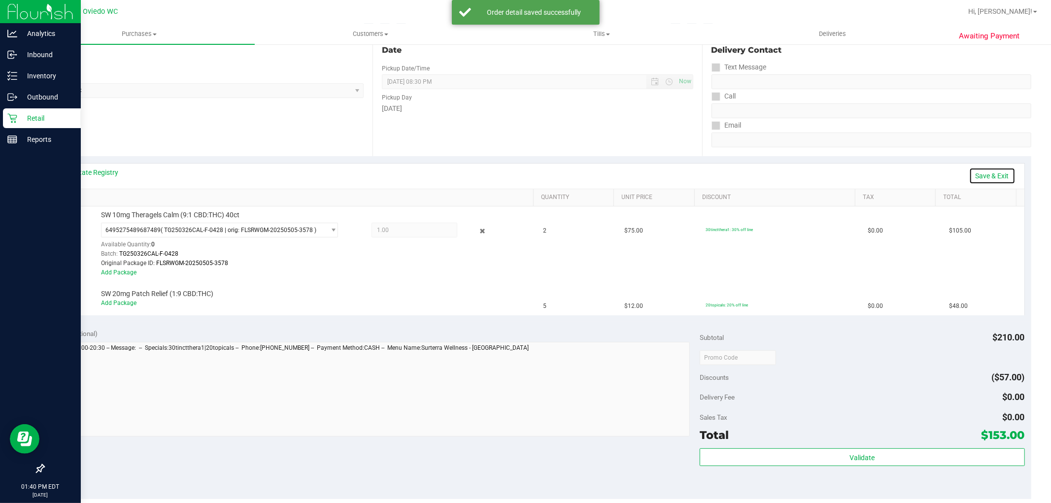
click at [988, 176] on link "Save & Exit" at bounding box center [993, 176] width 46 height 17
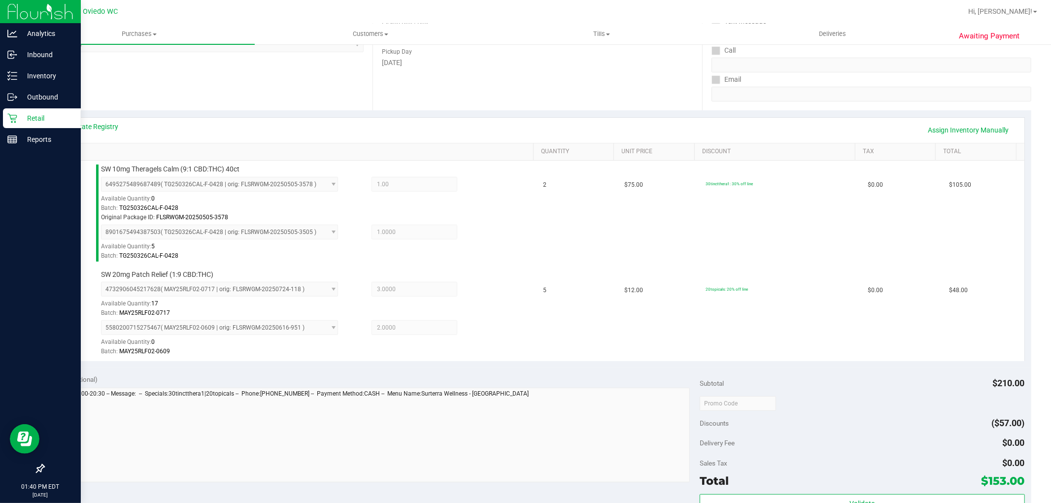
scroll to position [219, 0]
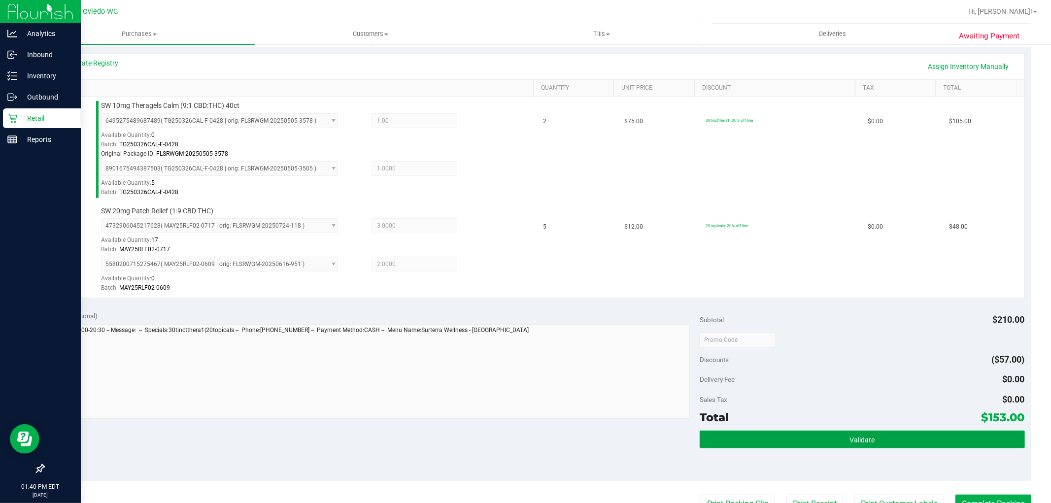
click at [827, 439] on button "Validate" at bounding box center [862, 440] width 325 height 18
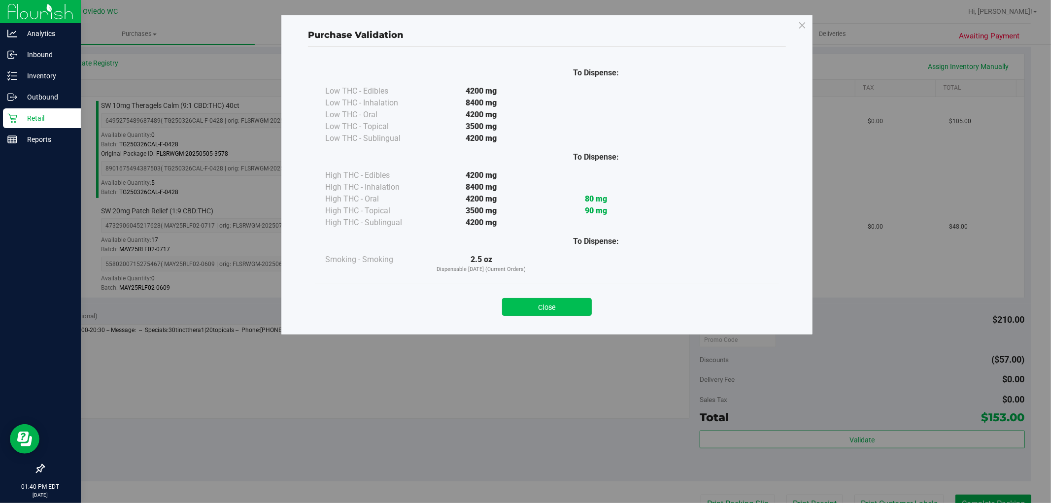
click at [536, 301] on button "Close" at bounding box center [547, 307] width 90 height 18
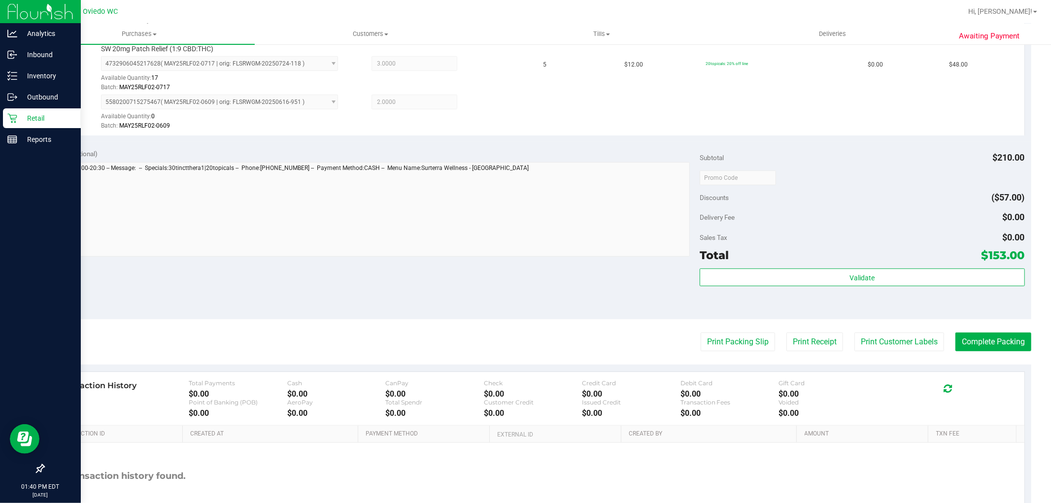
scroll to position [383, 0]
click at [884, 339] on button "Print Customer Labels" at bounding box center [900, 340] width 90 height 19
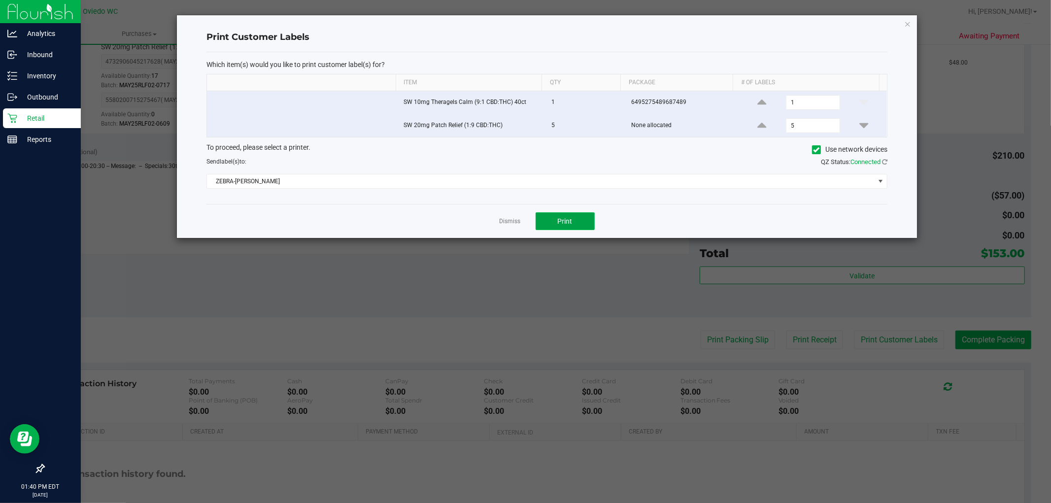
click at [559, 226] on button "Print" at bounding box center [565, 221] width 59 height 18
click at [907, 21] on icon "button" at bounding box center [908, 24] width 7 height 12
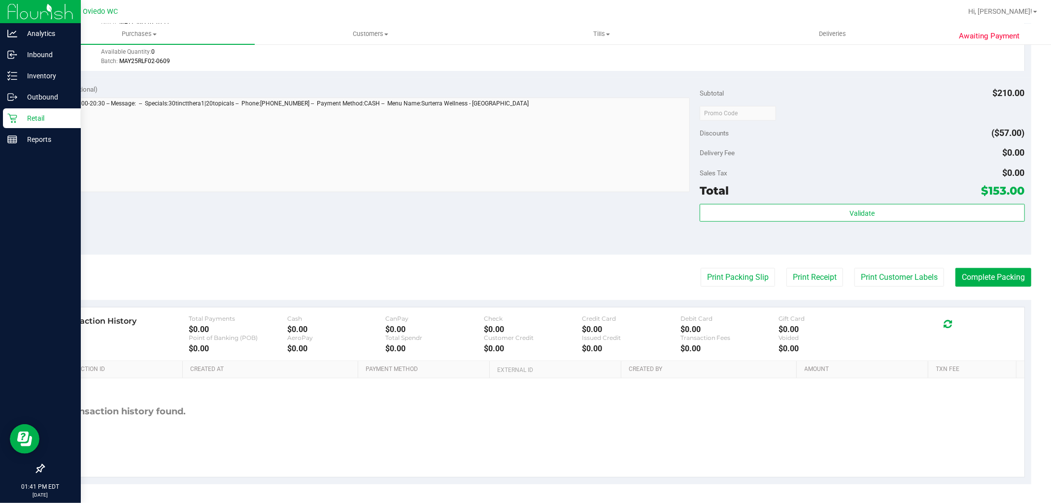
scroll to position [447, 0]
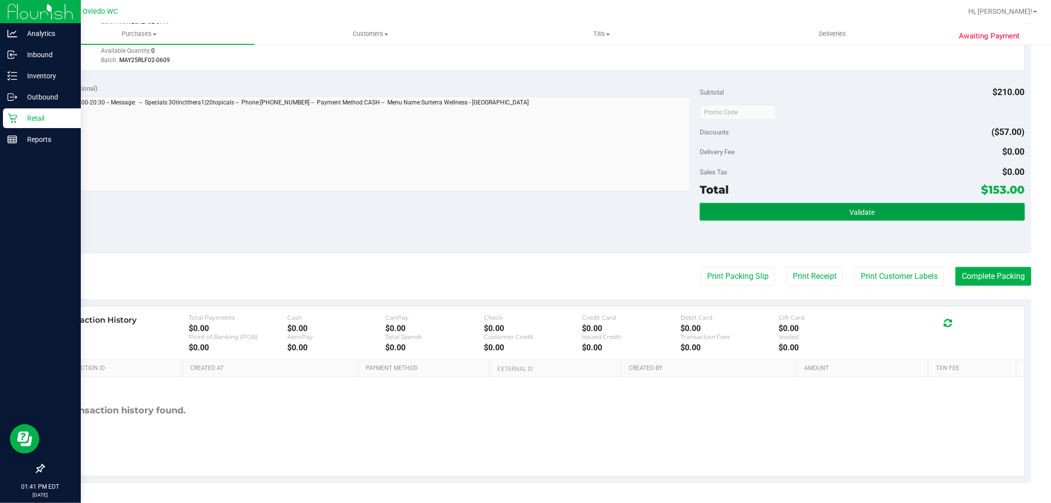
click at [769, 214] on button "Validate" at bounding box center [862, 212] width 325 height 18
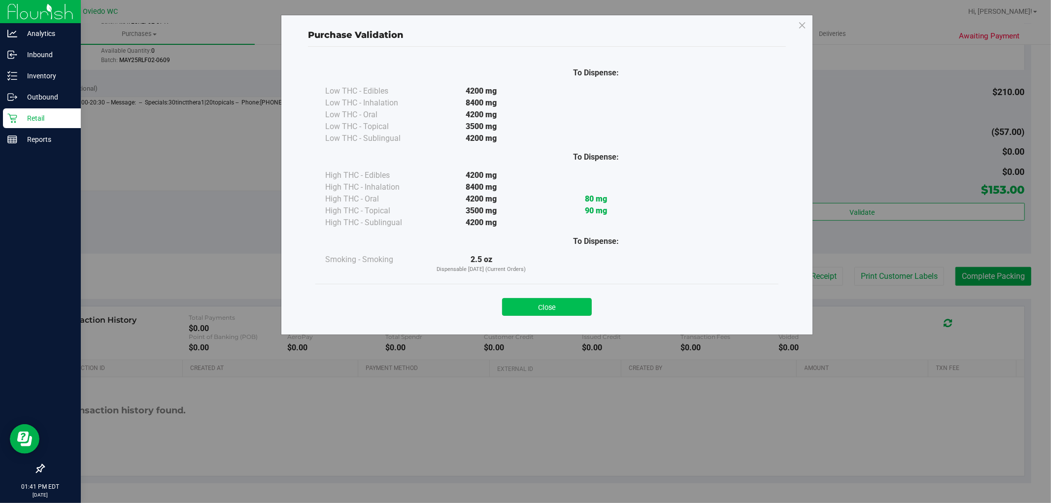
click at [549, 303] on button "Close" at bounding box center [547, 307] width 90 height 18
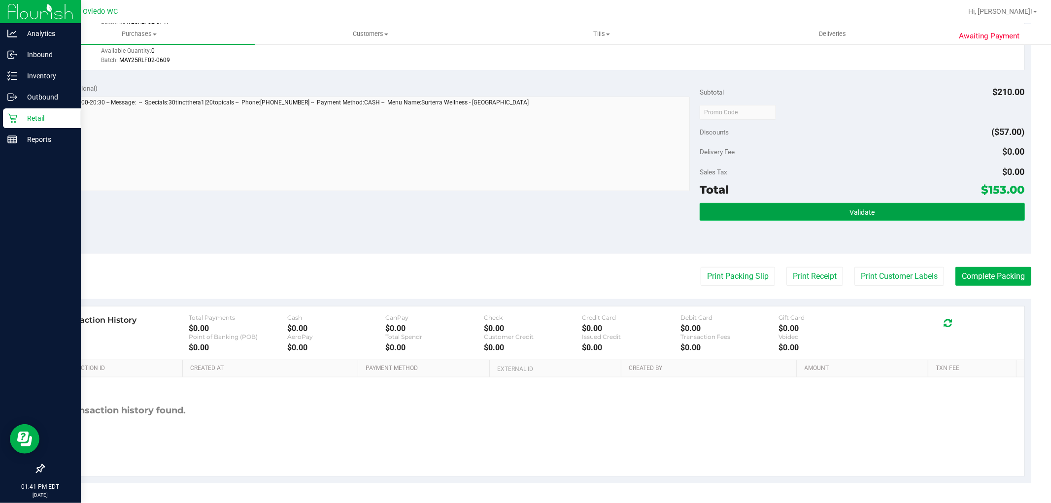
click at [822, 210] on button "Validate" at bounding box center [862, 212] width 325 height 18
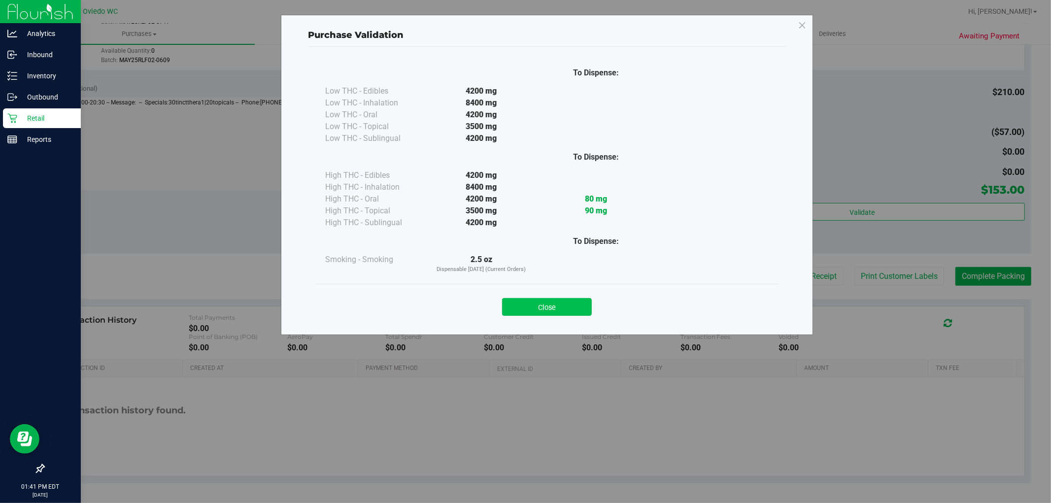
click at [558, 300] on button "Close" at bounding box center [547, 307] width 90 height 18
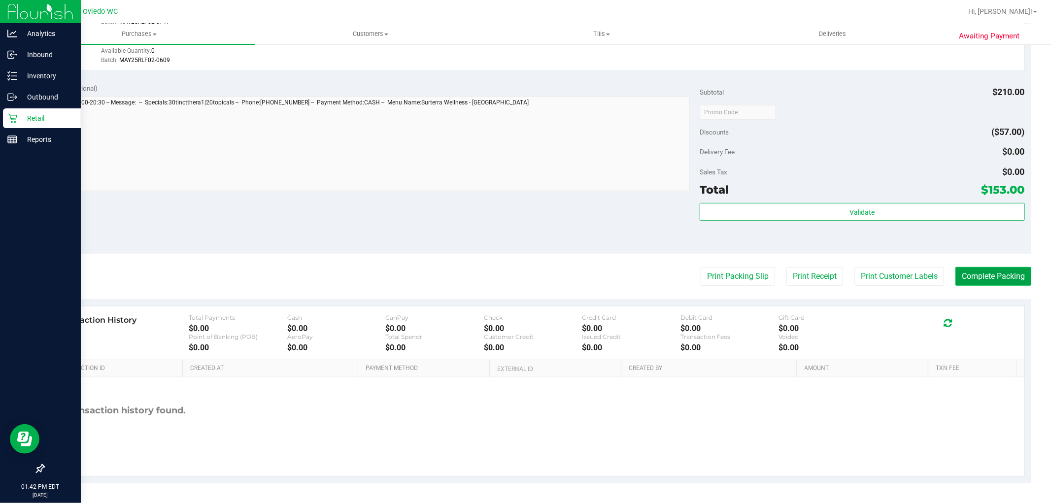
click at [989, 272] on button "Complete Packing" at bounding box center [994, 276] width 76 height 19
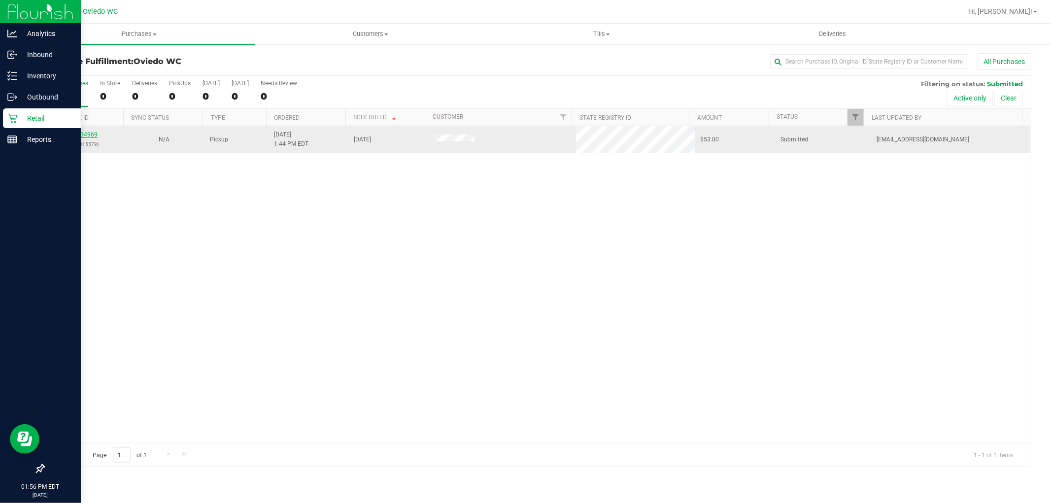
click at [89, 136] on link "11834969" at bounding box center [84, 134] width 28 height 7
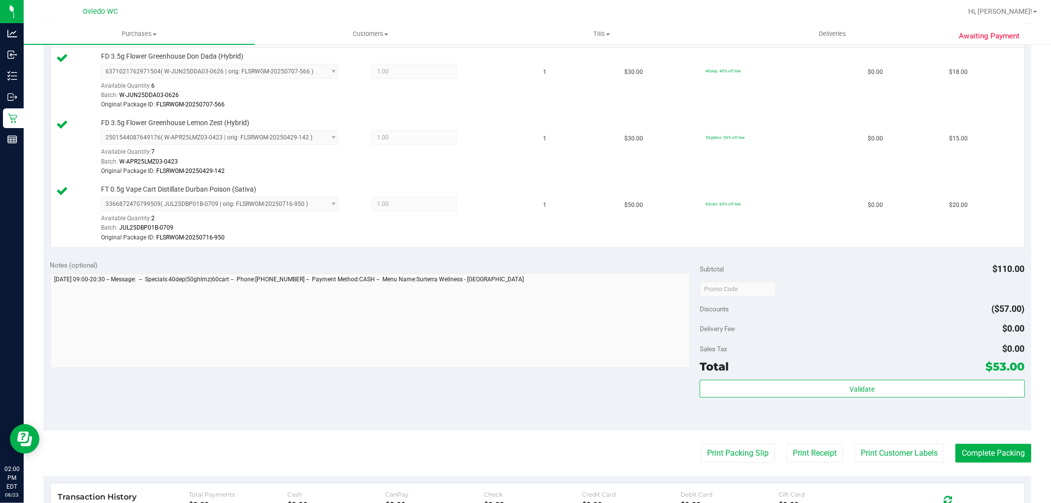
scroll to position [274, 0]
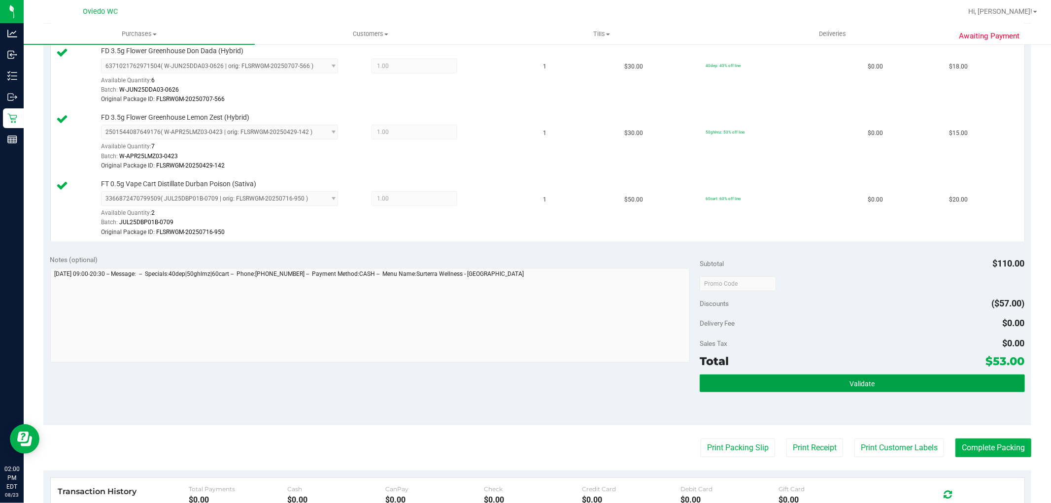
click at [831, 385] on button "Validate" at bounding box center [862, 384] width 325 height 18
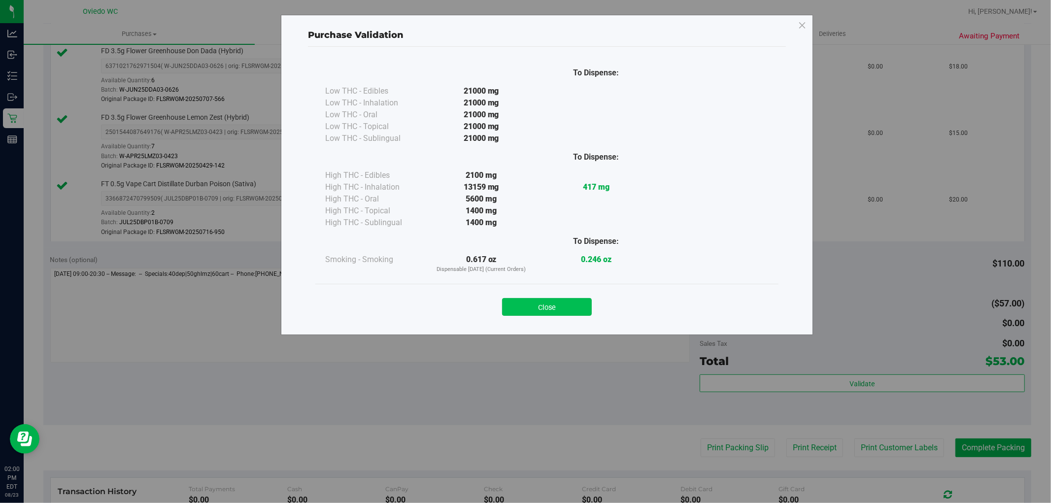
click at [523, 307] on button "Close" at bounding box center [547, 307] width 90 height 18
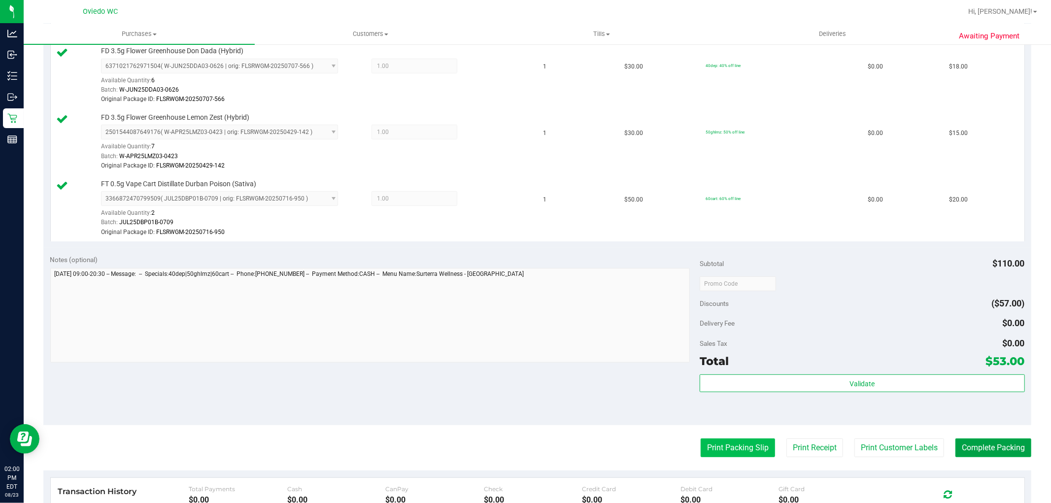
drag, startPoint x: 1003, startPoint y: 452, endPoint x: 732, endPoint y: 443, distance: 270.8
click at [674, 437] on purchase-details "Back Edit Purchase Cancel Purchase View Profile # 11834969 BioTrack ID: - Submi…" at bounding box center [537, 217] width 988 height 875
click at [741, 446] on button "Print Packing Slip" at bounding box center [738, 448] width 74 height 19
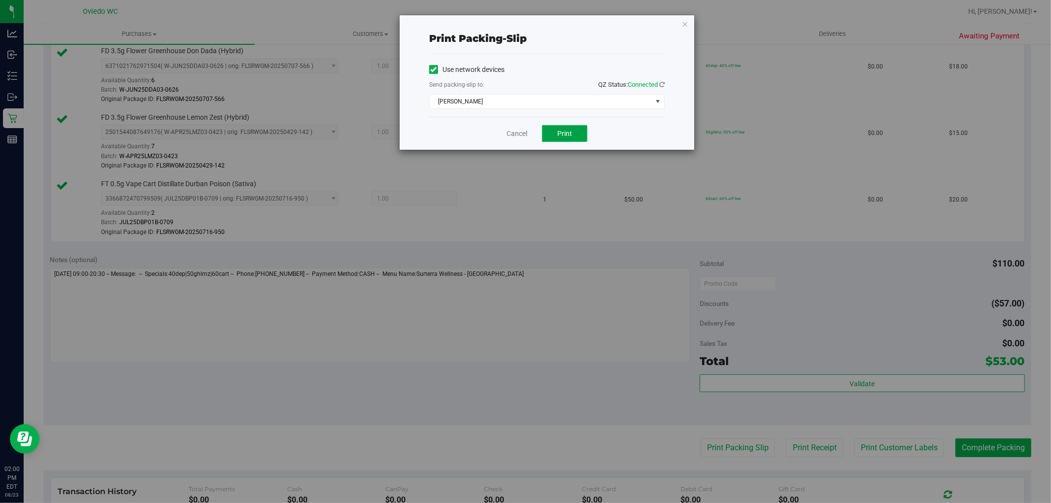
click at [556, 134] on button "Print" at bounding box center [564, 133] width 45 height 17
click at [684, 25] on icon "button" at bounding box center [685, 24] width 7 height 12
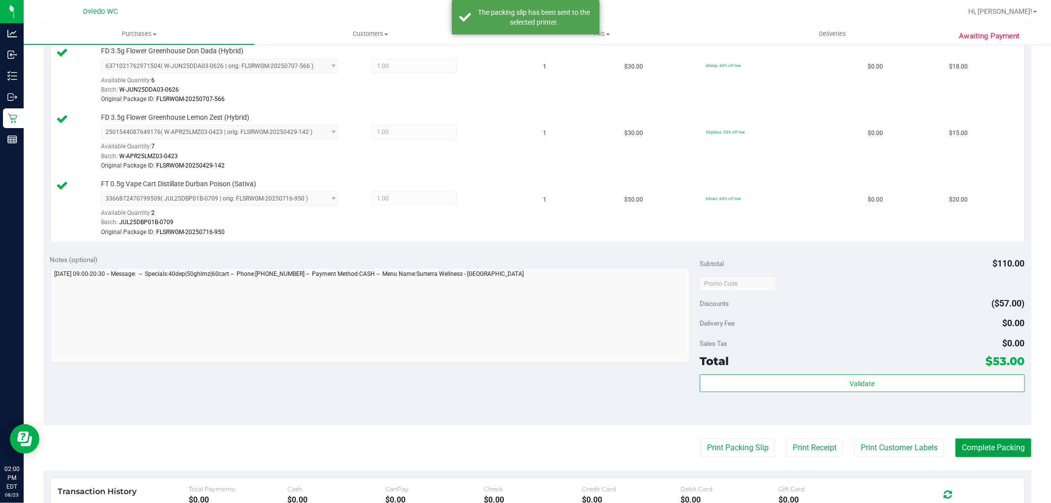
click at [999, 444] on button "Complete Packing" at bounding box center [994, 448] width 76 height 19
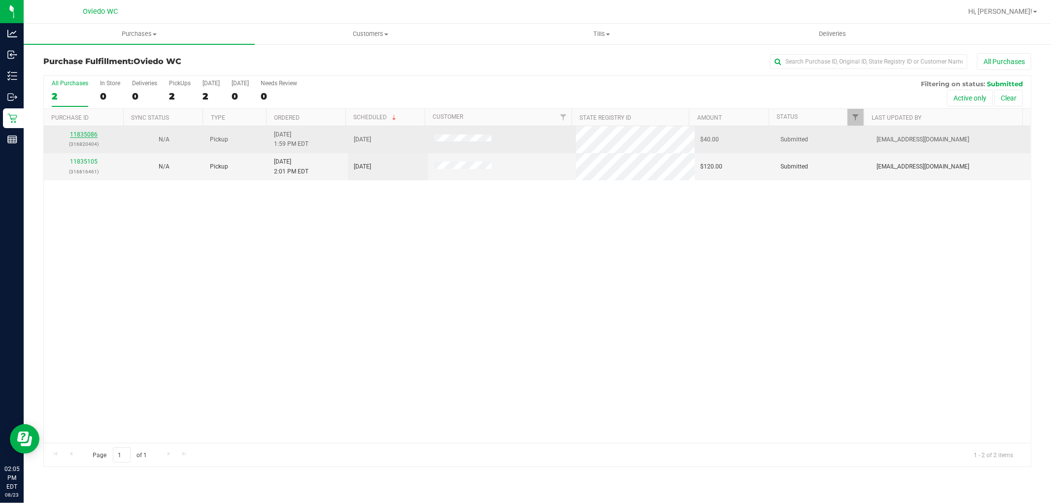
click at [84, 134] on link "11835086" at bounding box center [84, 134] width 28 height 7
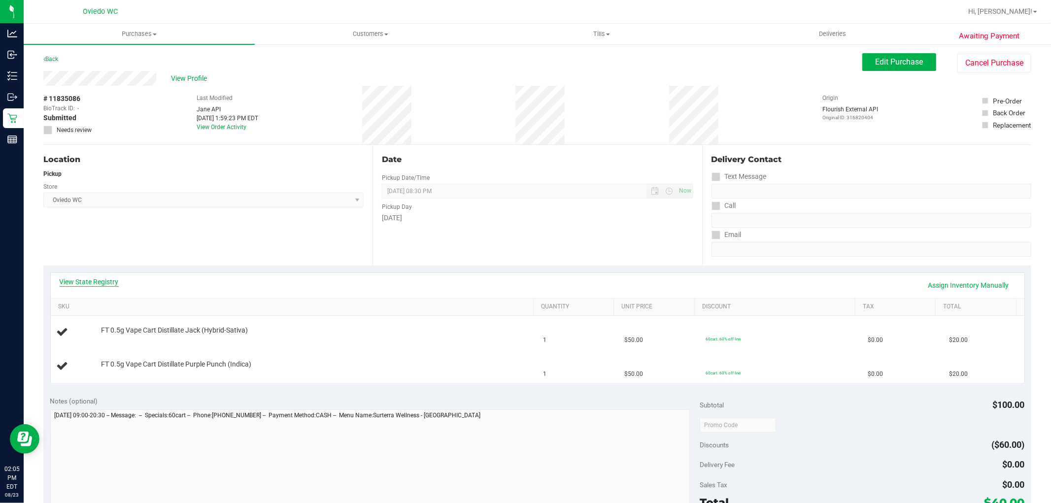
click at [90, 281] on link "View State Registry" at bounding box center [89, 282] width 59 height 10
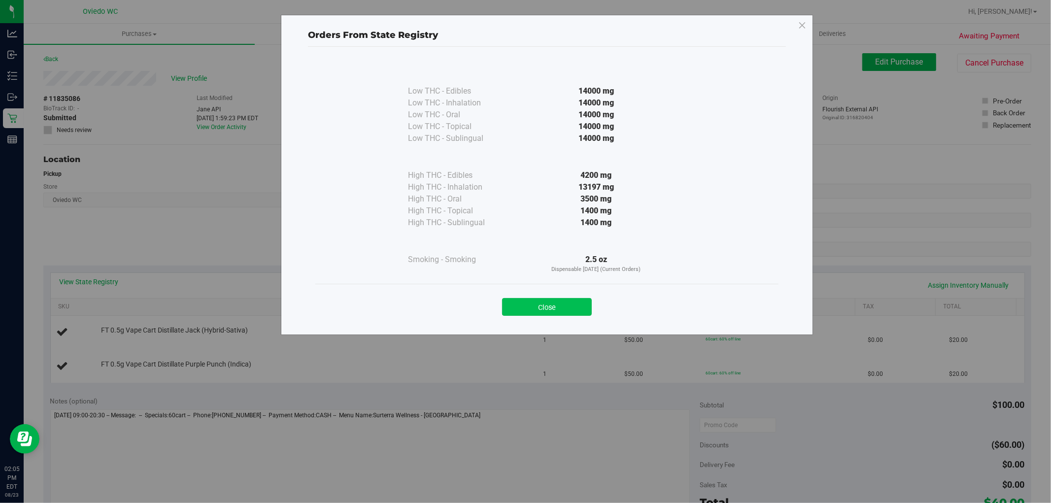
click at [567, 301] on button "Close" at bounding box center [547, 307] width 90 height 18
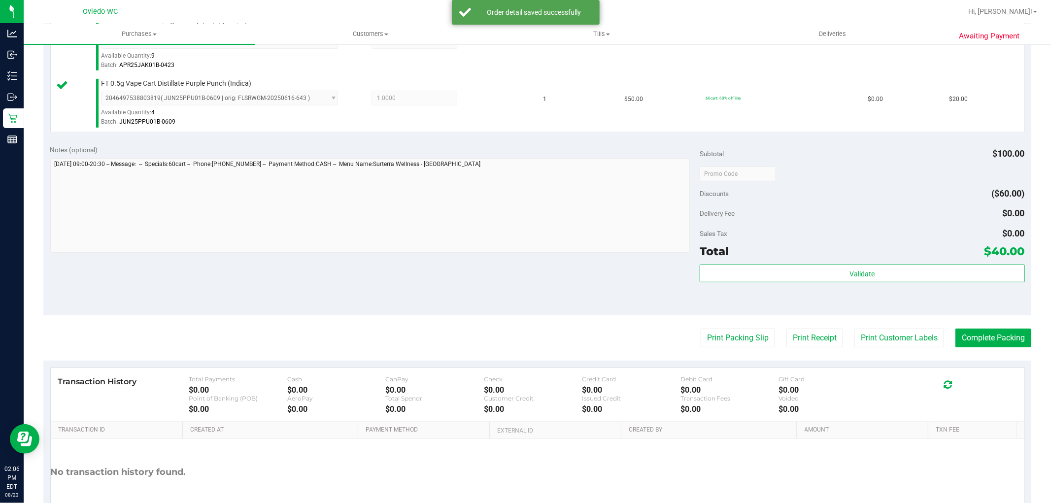
scroll to position [328, 0]
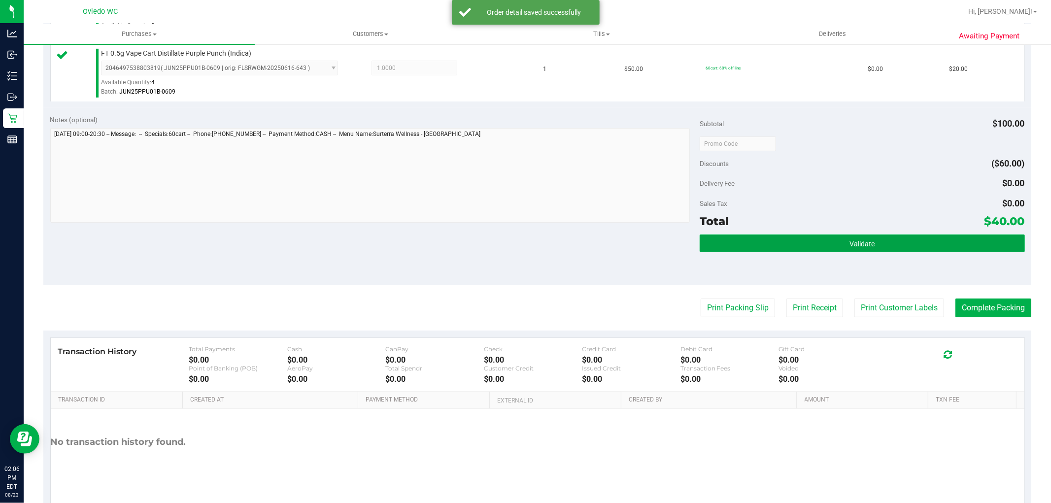
click at [820, 240] on button "Validate" at bounding box center [862, 244] width 325 height 18
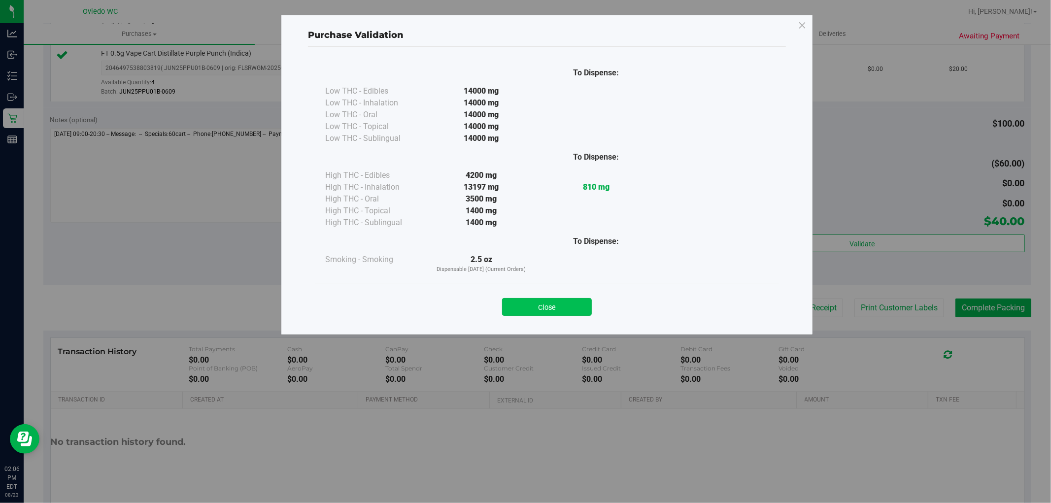
click at [564, 306] on button "Close" at bounding box center [547, 307] width 90 height 18
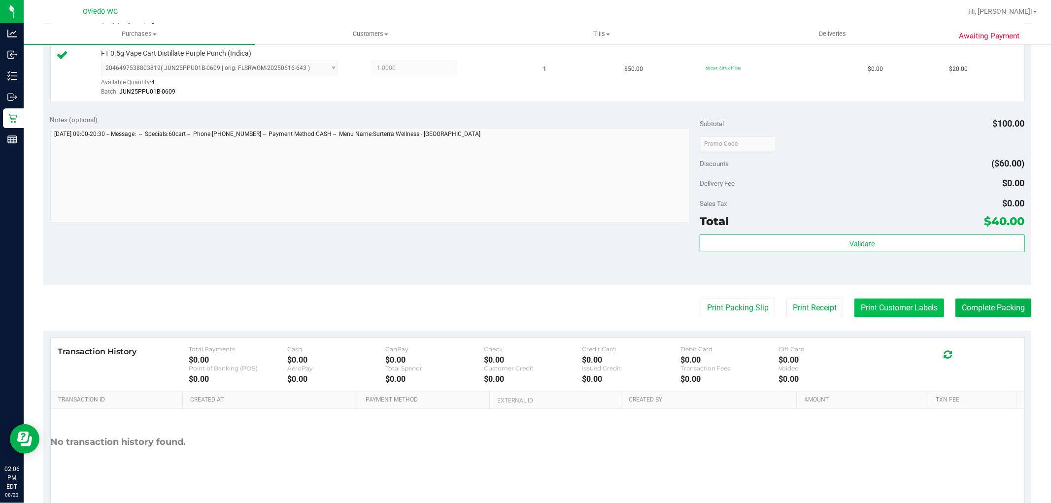
click at [894, 303] on button "Print Customer Labels" at bounding box center [900, 308] width 90 height 19
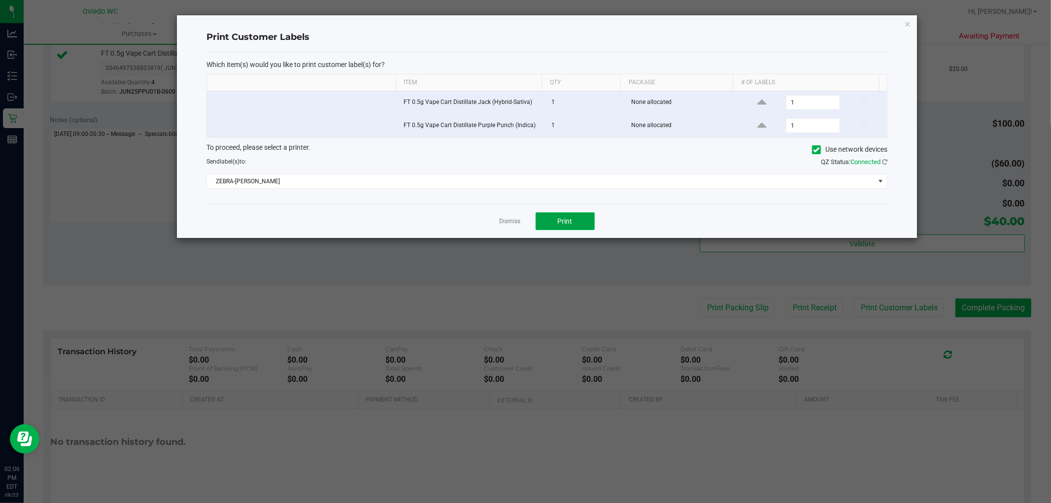
click at [573, 222] on button "Print" at bounding box center [565, 221] width 59 height 18
click at [908, 20] on icon "button" at bounding box center [908, 24] width 7 height 12
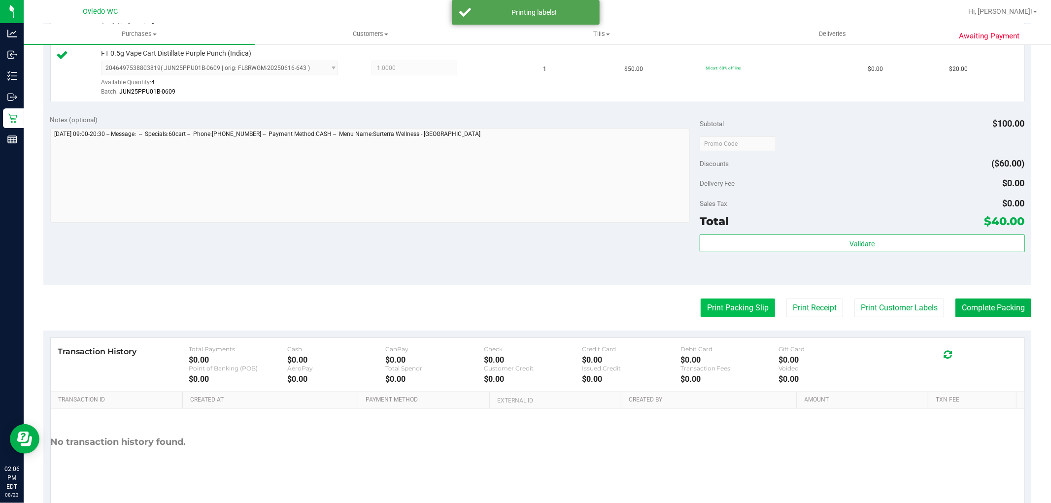
click at [738, 312] on button "Print Packing Slip" at bounding box center [738, 308] width 74 height 19
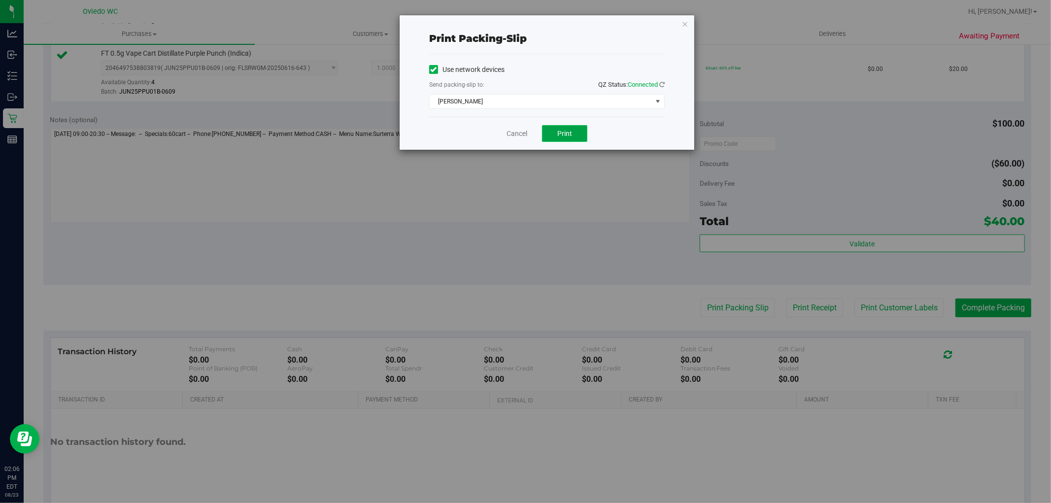
click at [567, 131] on span "Print" at bounding box center [565, 134] width 15 height 8
click at [686, 19] on icon "button" at bounding box center [685, 24] width 7 height 12
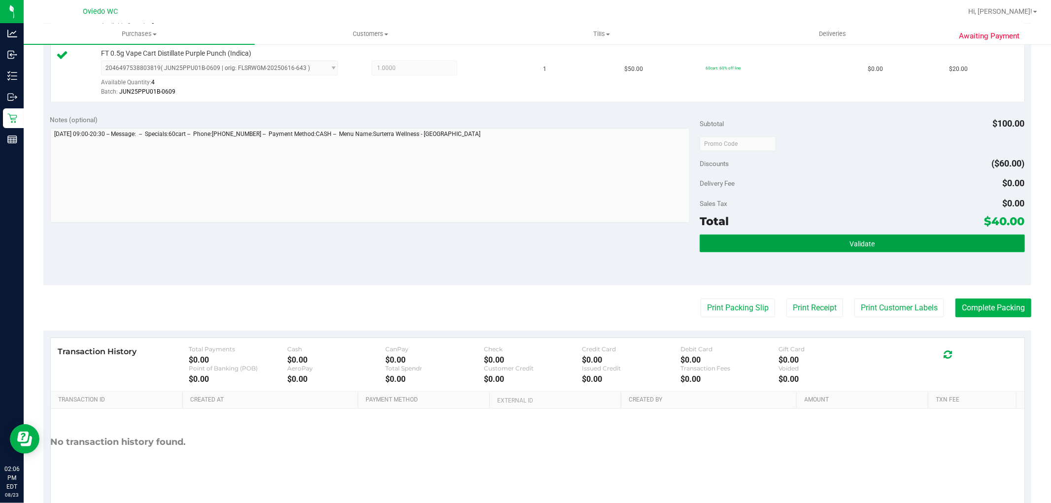
click at [775, 238] on button "Validate" at bounding box center [862, 244] width 325 height 18
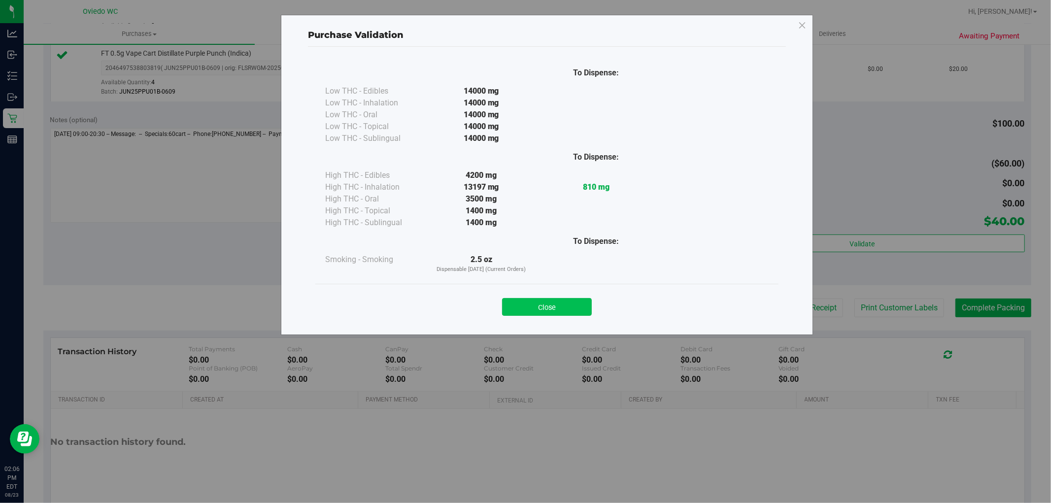
click at [547, 307] on button "Close" at bounding box center [547, 307] width 90 height 18
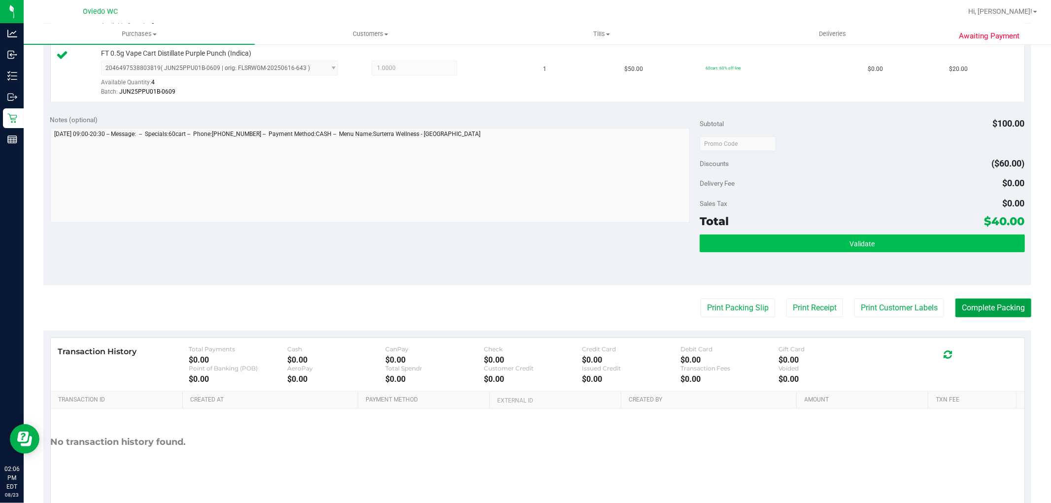
drag, startPoint x: 958, startPoint y: 313, endPoint x: 889, endPoint y: 248, distance: 94.5
click at [892, 253] on purchase-details "Back Edit Purchase Cancel Purchase View Profile # 11835086 BioTrack ID: - Submi…" at bounding box center [537, 120] width 988 height 790
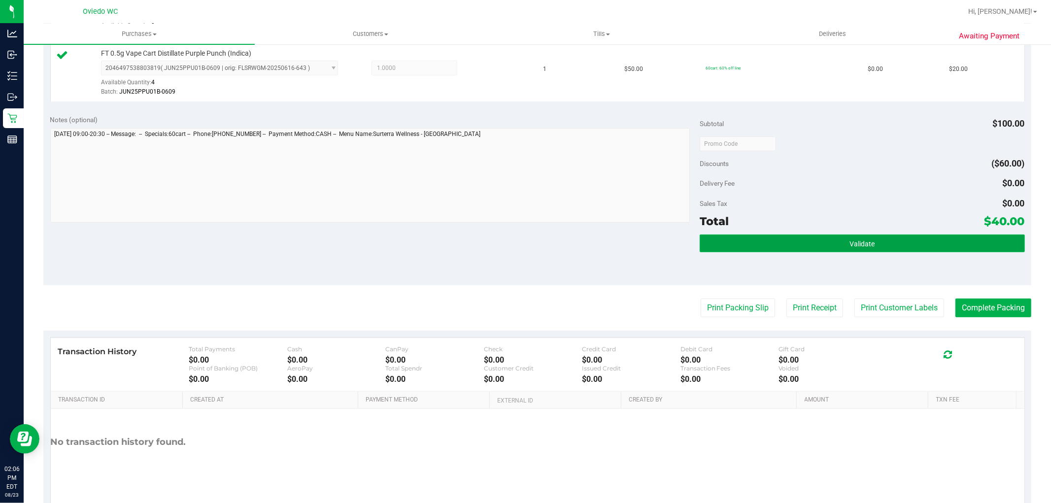
click at [889, 248] on button "Validate" at bounding box center [862, 244] width 325 height 18
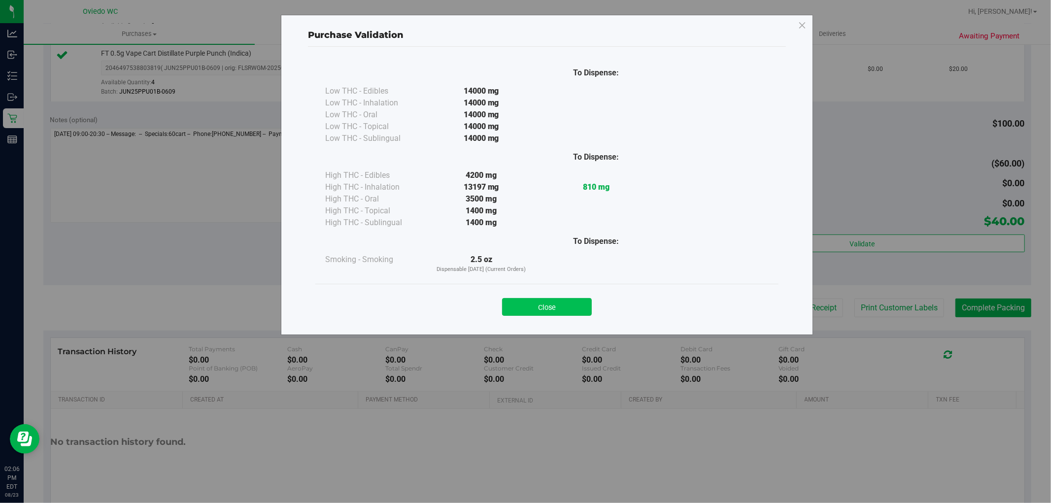
click at [555, 301] on button "Close" at bounding box center [547, 307] width 90 height 18
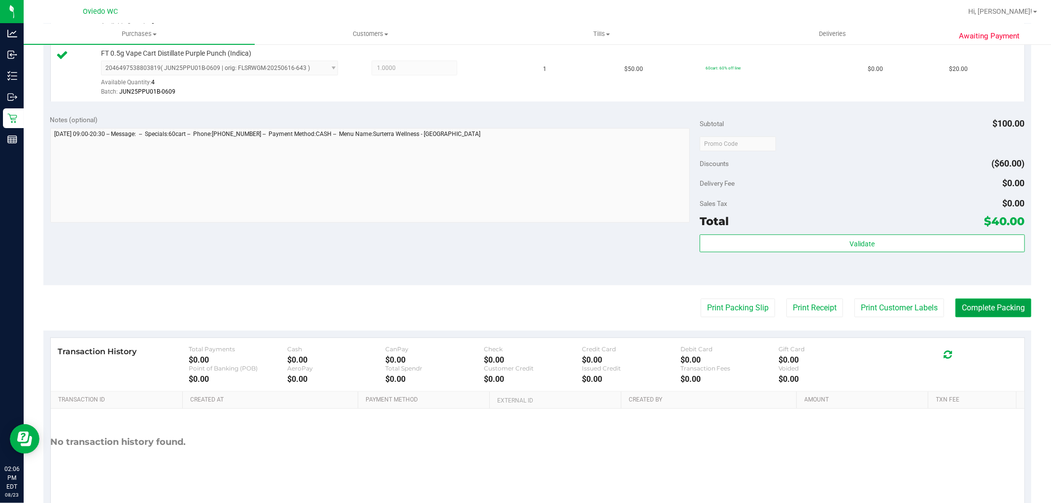
click at [1010, 303] on button "Complete Packing" at bounding box center [994, 308] width 76 height 19
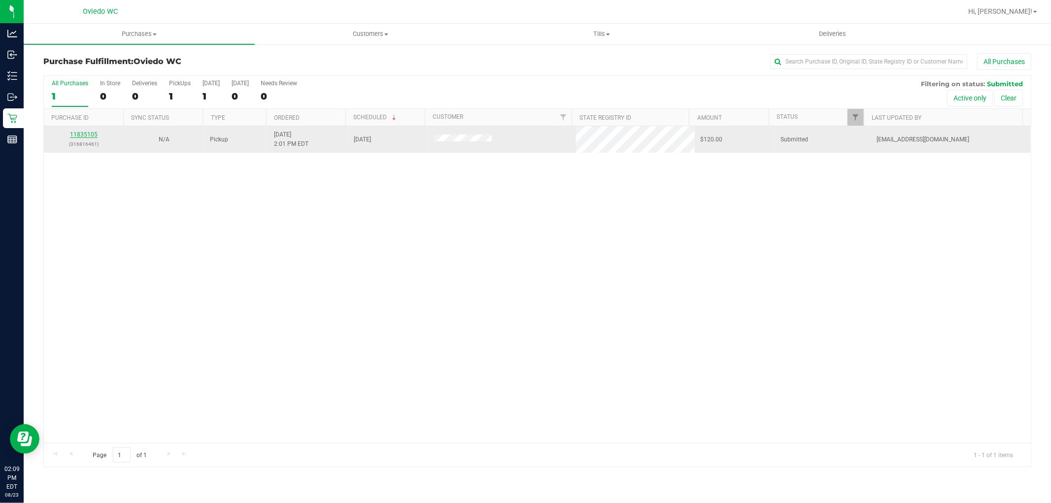
click at [77, 134] on link "11835105" at bounding box center [84, 134] width 28 height 7
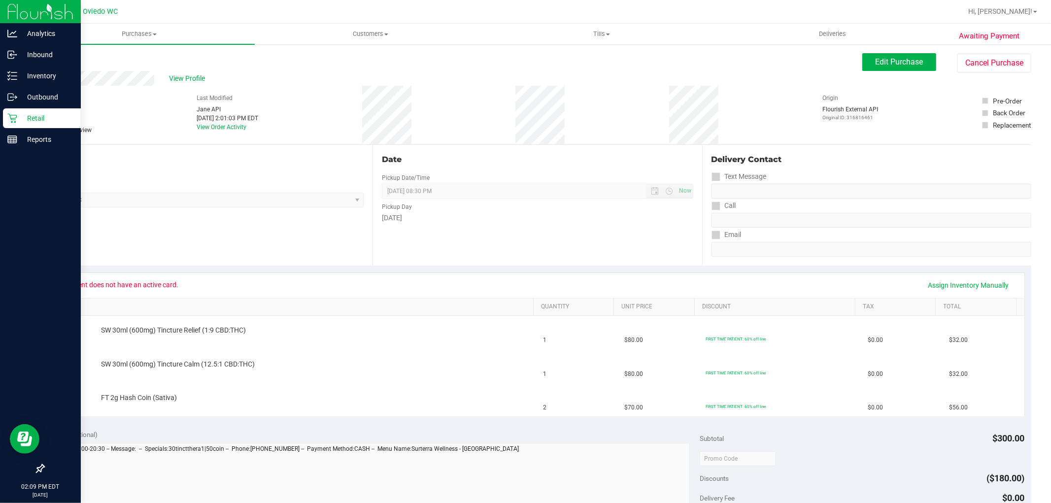
click at [13, 115] on icon at bounding box center [11, 118] width 9 height 9
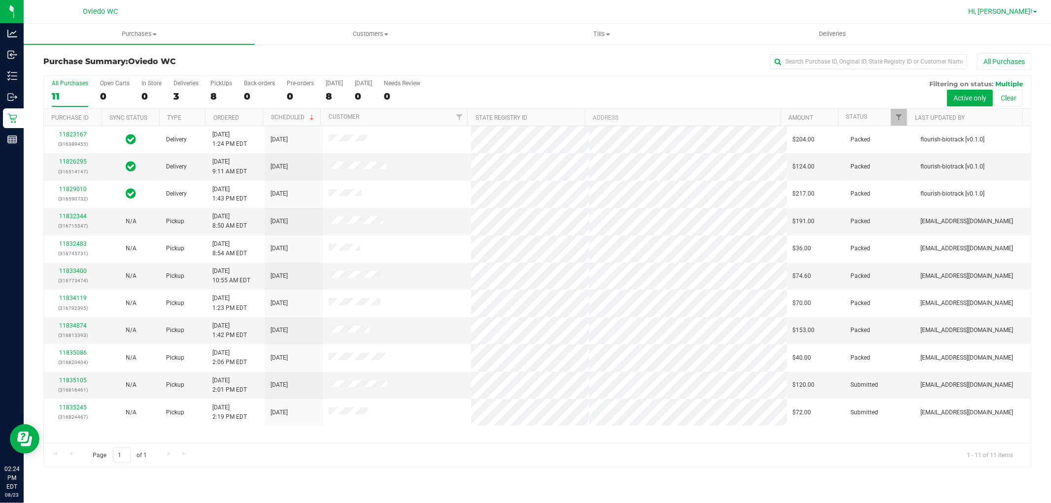
click at [1018, 8] on span "Hi, [PERSON_NAME]!" at bounding box center [1001, 11] width 64 height 8
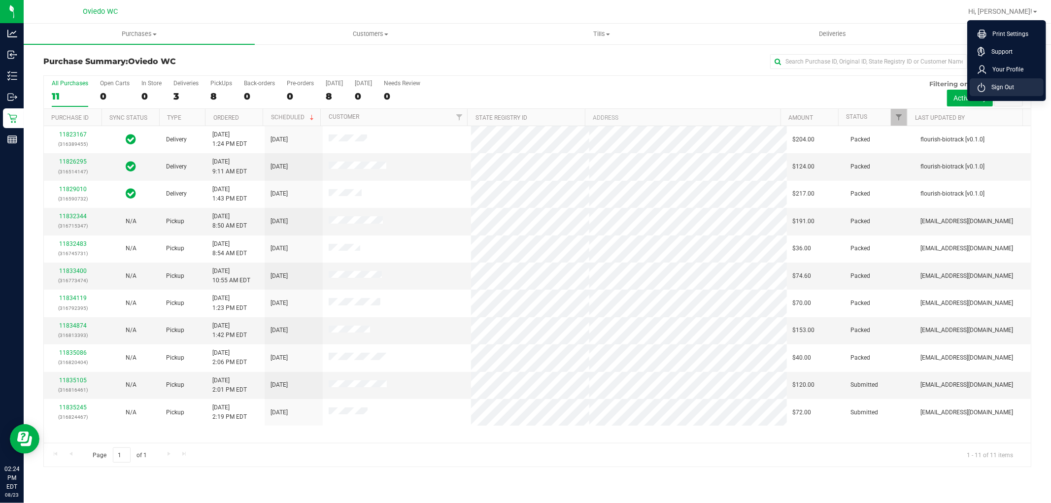
click at [1012, 81] on li "Sign Out" at bounding box center [1007, 87] width 74 height 18
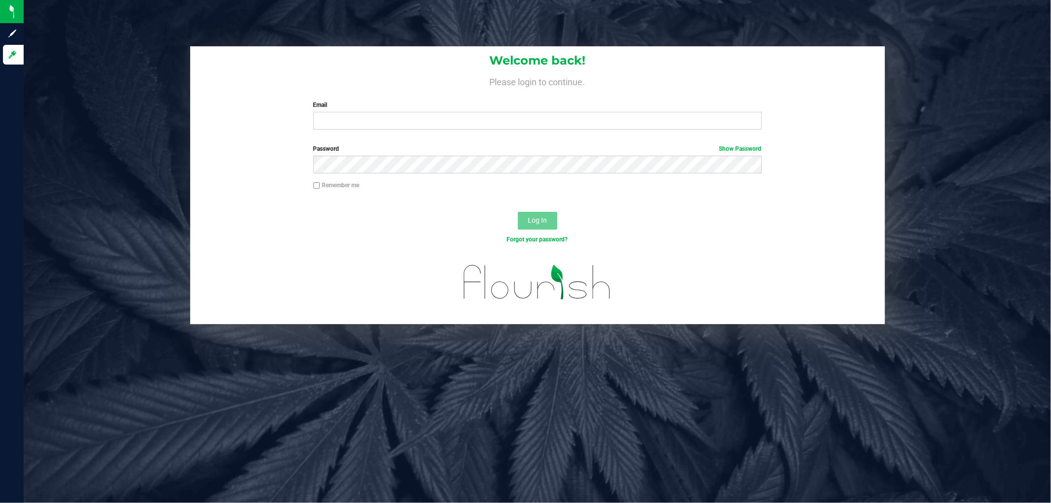
click at [398, 132] on div "Welcome back! Please login to continue. Email Required Please format your email…" at bounding box center [537, 91] width 695 height 91
click at [388, 121] on input "Email" at bounding box center [538, 121] width 449 height 18
type input "frmorales@Liveparallel.com"
click at [518, 212] on button "Log In" at bounding box center [537, 221] width 39 height 18
